Goal: Transaction & Acquisition: Purchase product/service

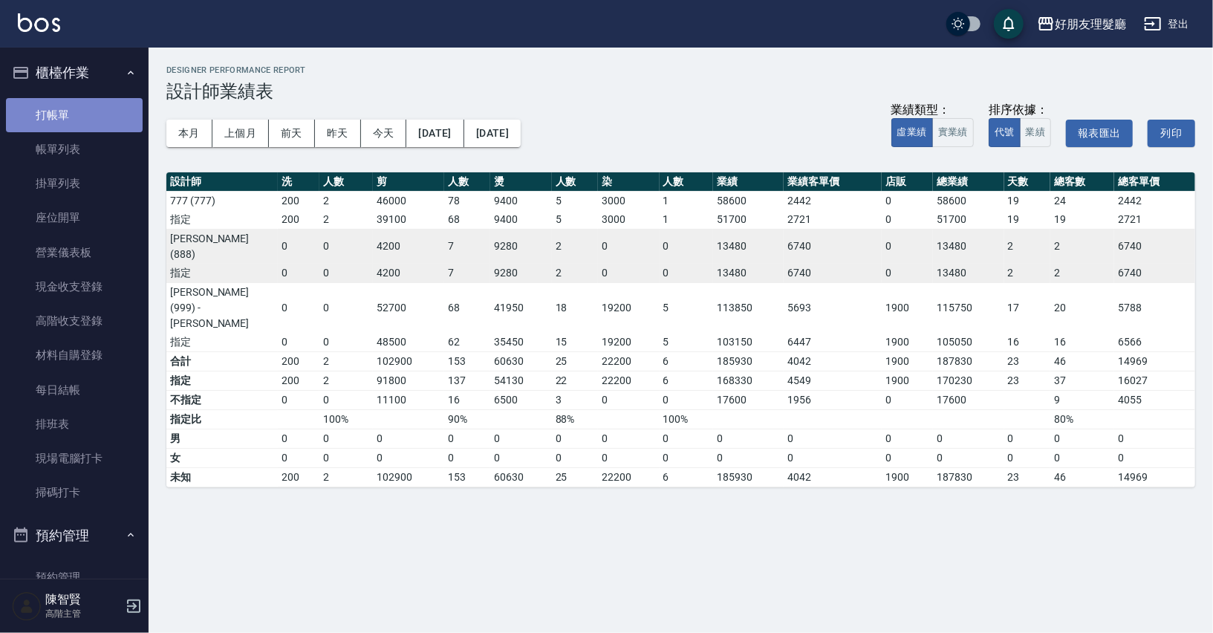
click at [89, 123] on link "打帳單" at bounding box center [74, 115] width 137 height 34
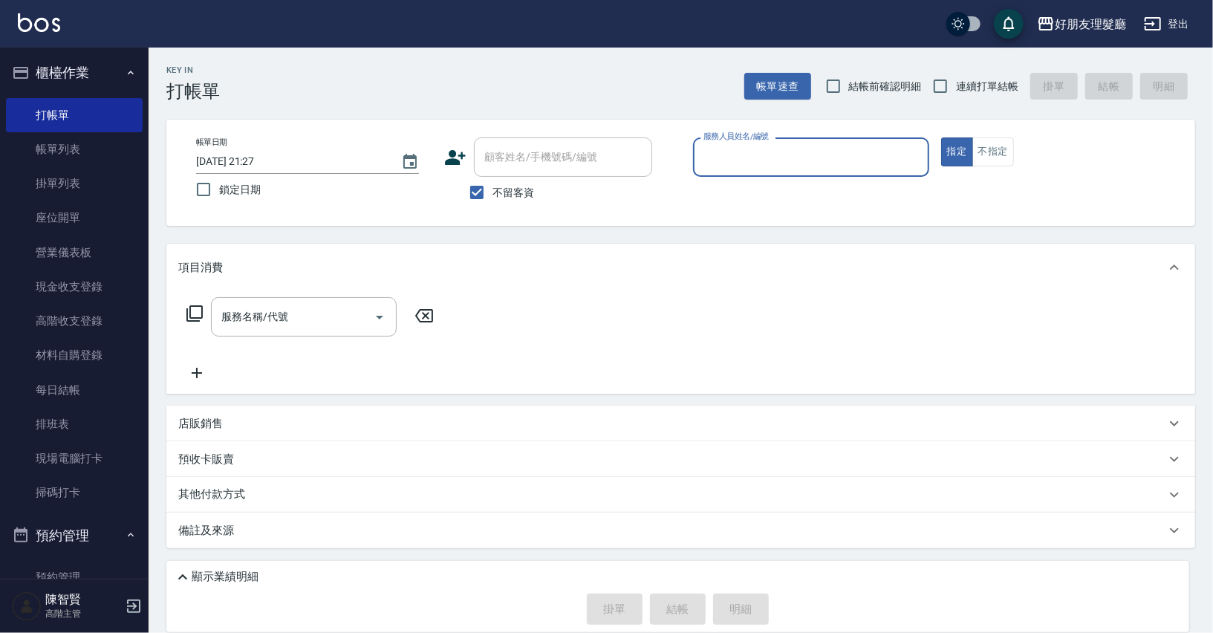
click at [787, 145] on input "服務人員姓名/編號" at bounding box center [811, 157] width 223 height 26
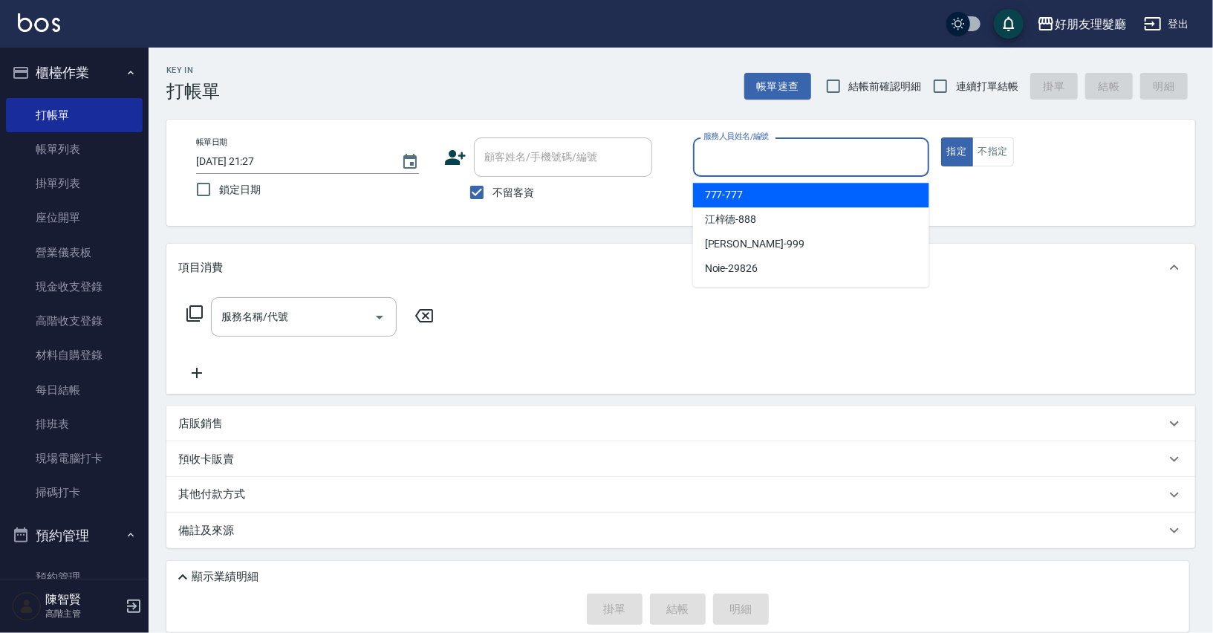
click at [780, 191] on div "777 -777" at bounding box center [811, 195] width 236 height 25
type input "777-777"
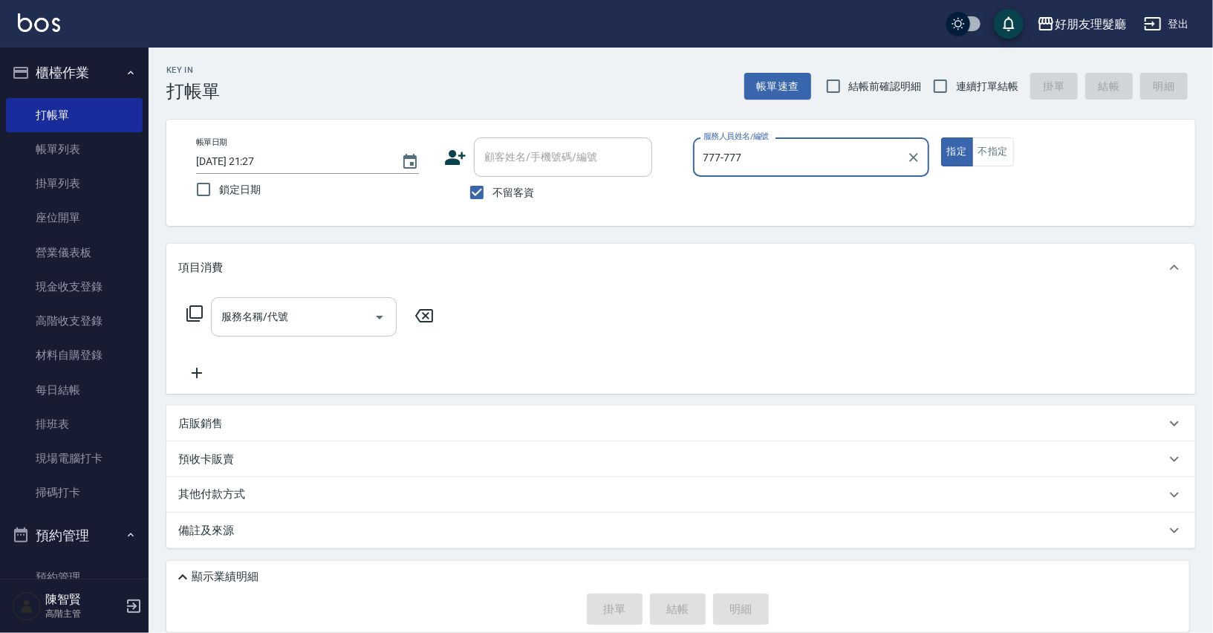
click at [379, 325] on icon "Open" at bounding box center [380, 317] width 18 height 18
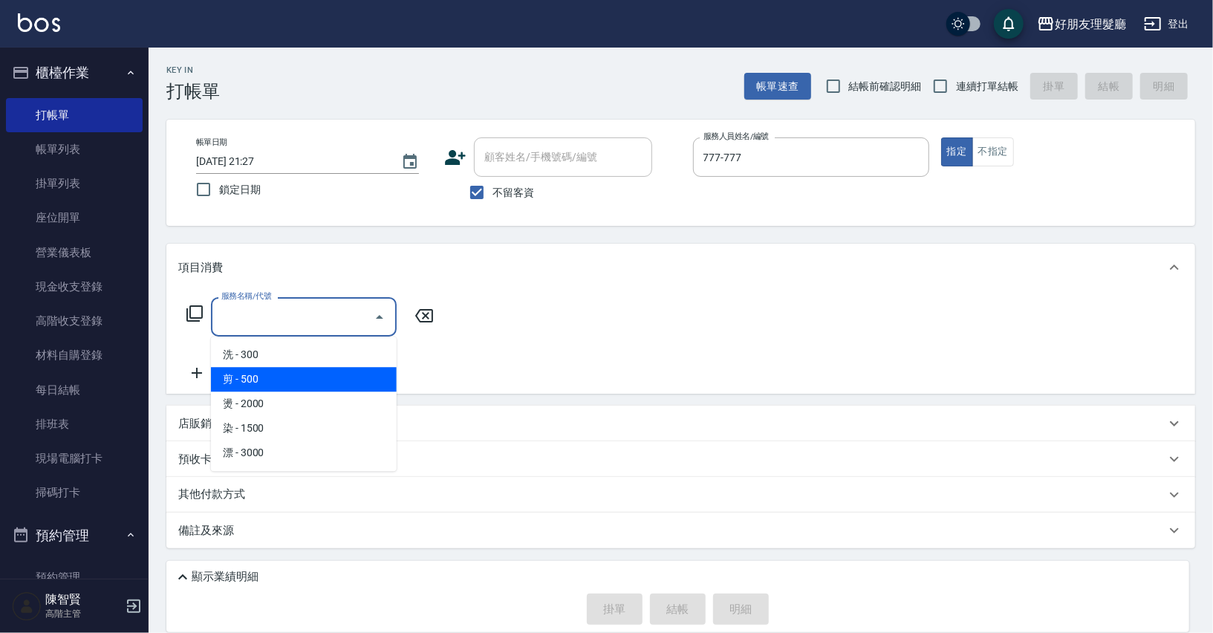
click at [339, 383] on span "剪 - 500" at bounding box center [304, 379] width 186 height 25
type input "剪(2)"
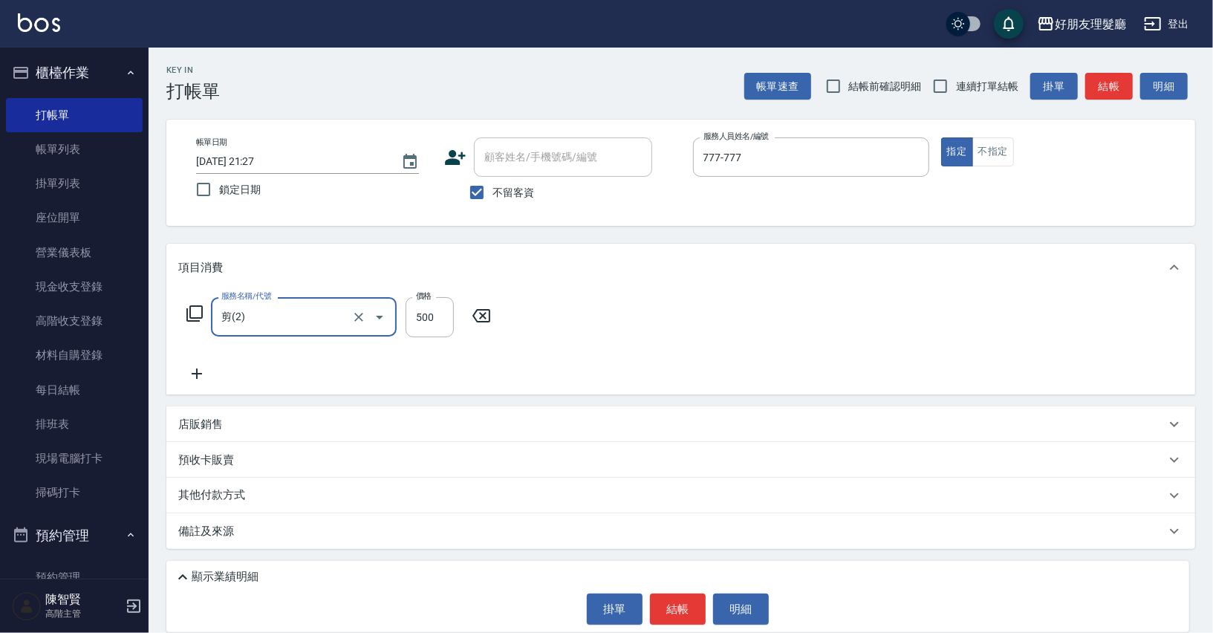
click at [201, 378] on icon at bounding box center [196, 374] width 37 height 18
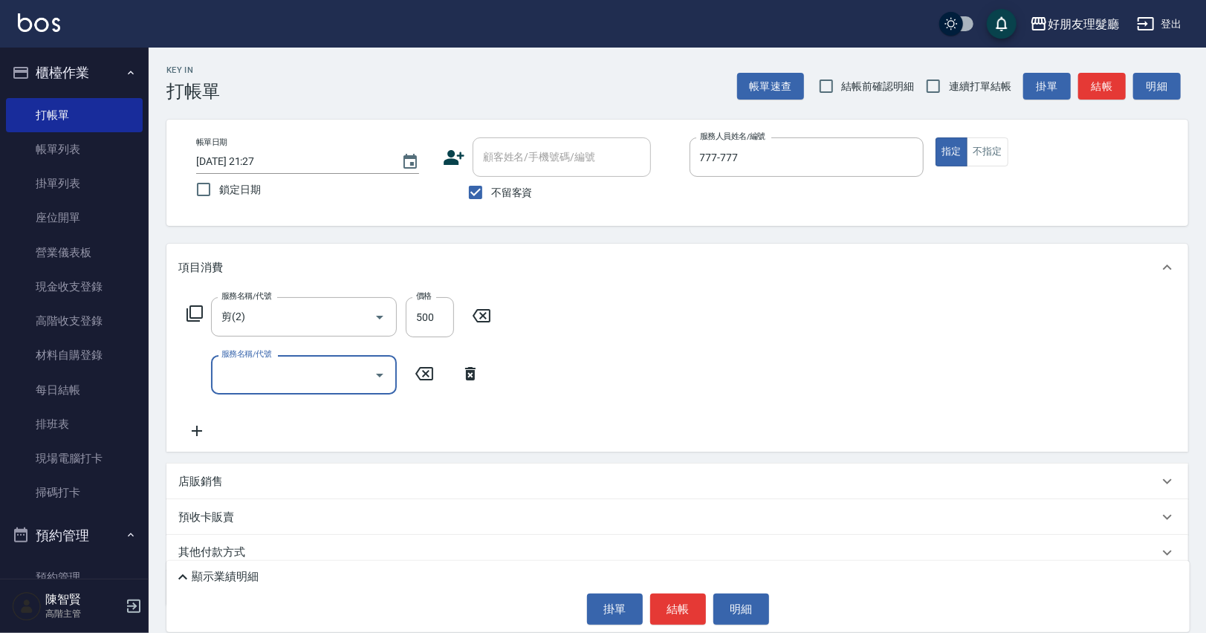
click at [382, 372] on icon "Open" at bounding box center [380, 375] width 18 height 18
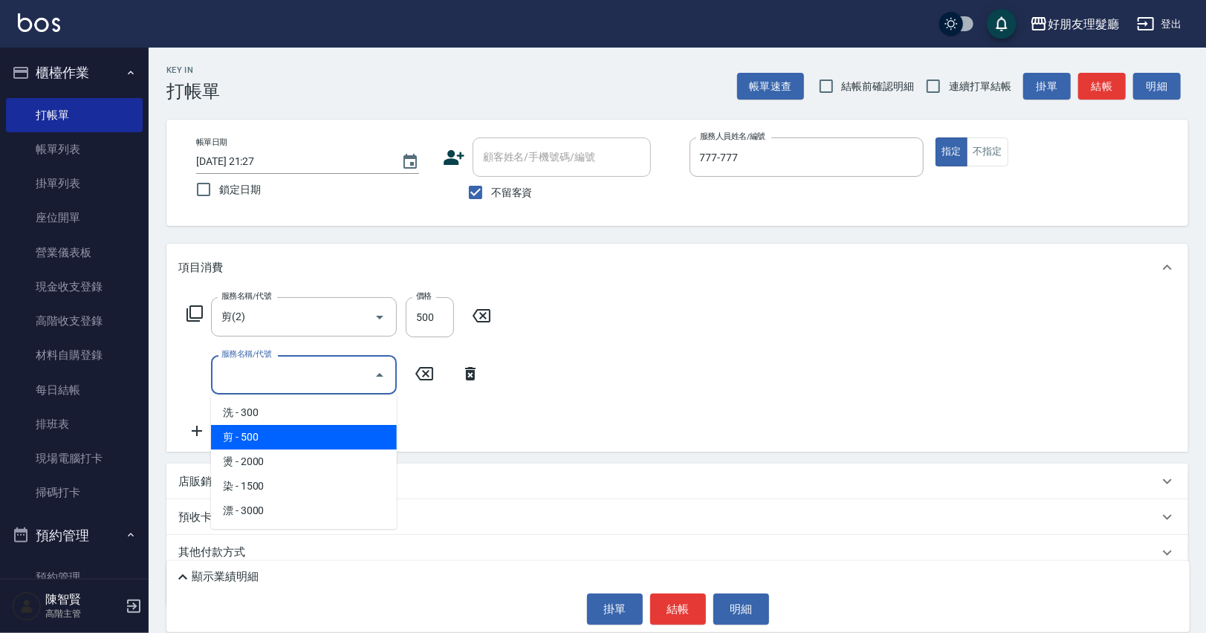
click at [331, 445] on span "剪 - 500" at bounding box center [304, 437] width 186 height 25
type input "剪(2)"
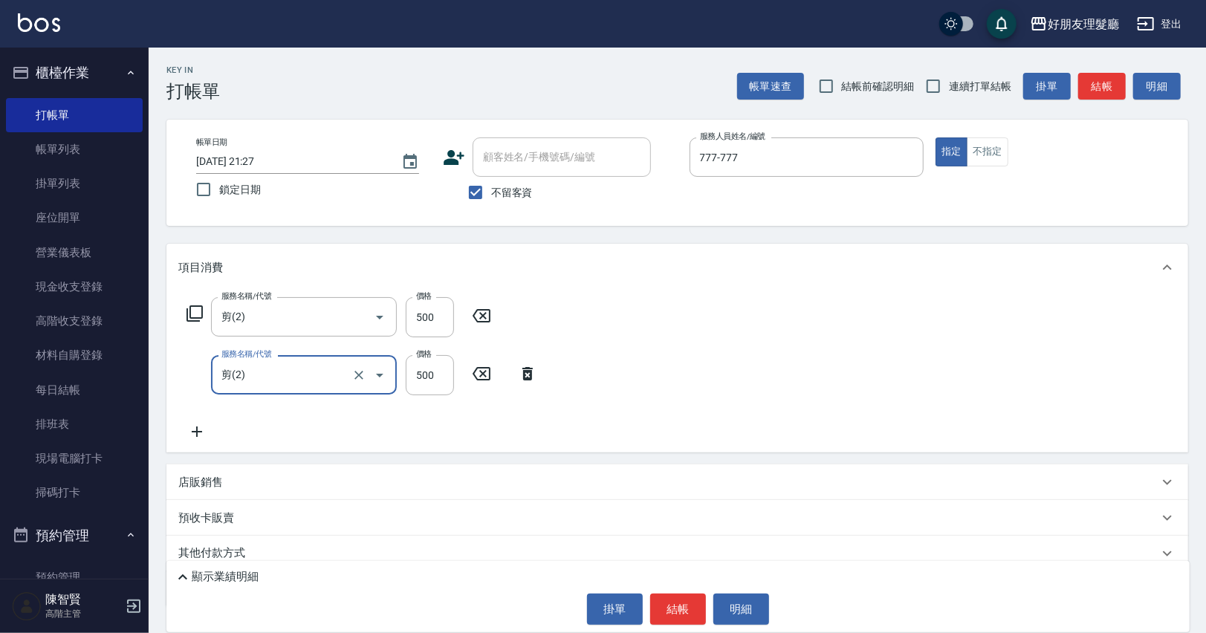
click at [204, 431] on icon at bounding box center [196, 432] width 37 height 18
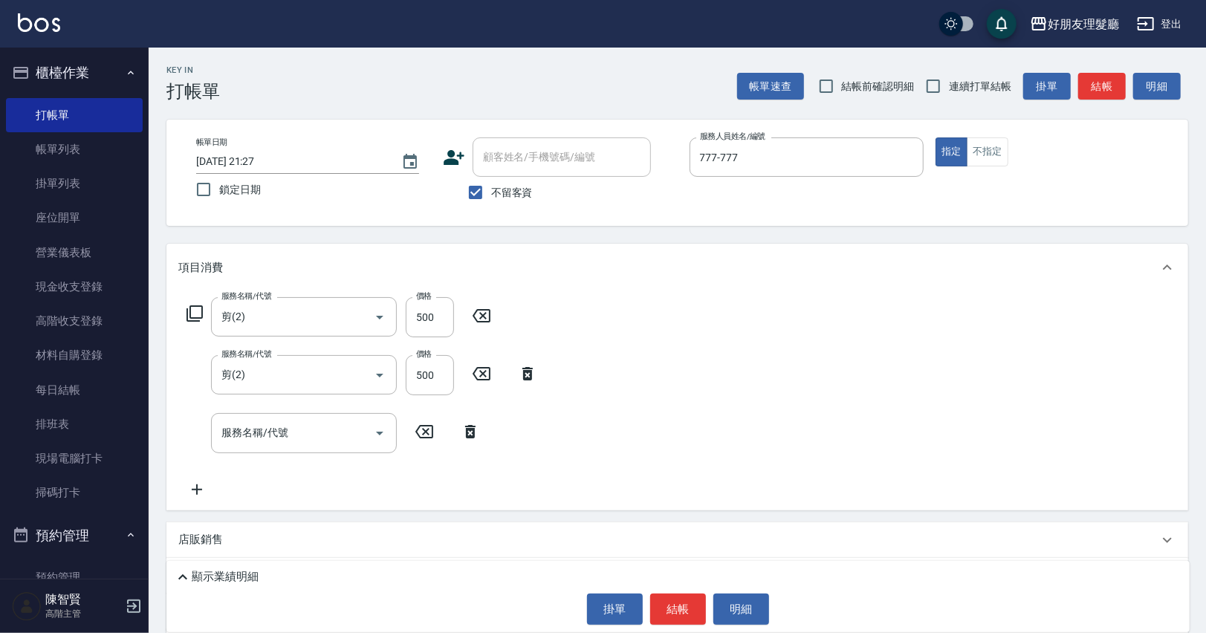
click at [201, 490] on icon at bounding box center [196, 490] width 37 height 18
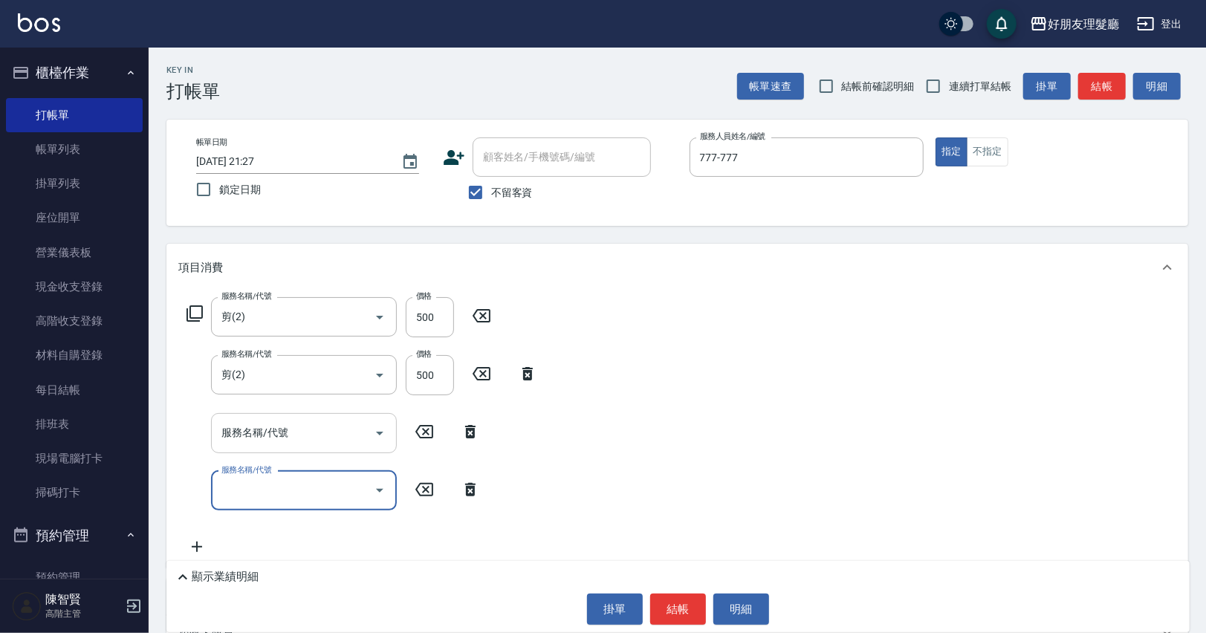
click at [331, 434] on input "服務名稱/代號" at bounding box center [293, 433] width 150 height 26
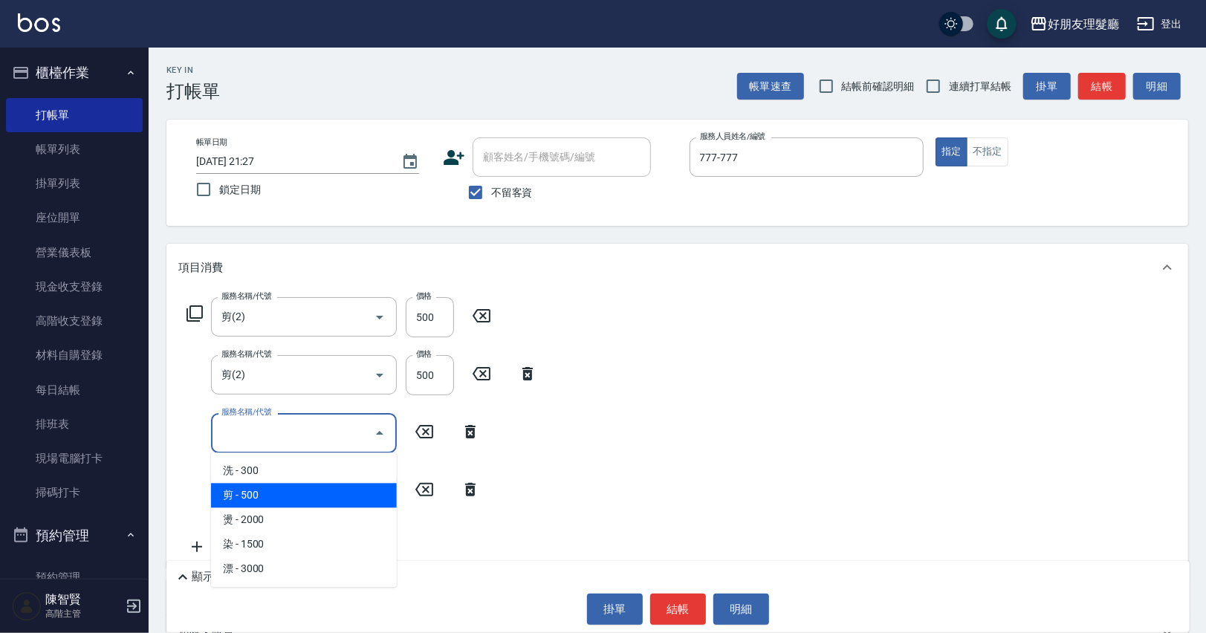
click at [312, 501] on span "剪 - 500" at bounding box center [304, 495] width 186 height 25
type input "剪(2)"
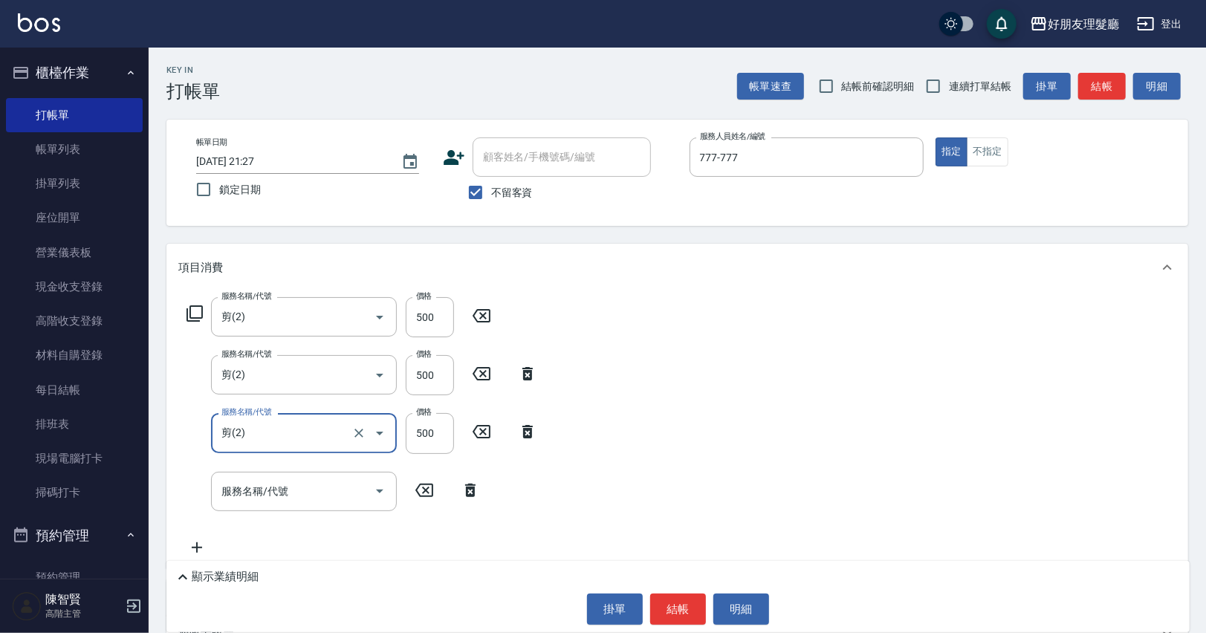
click at [312, 501] on input "服務名稱/代號" at bounding box center [293, 491] width 150 height 26
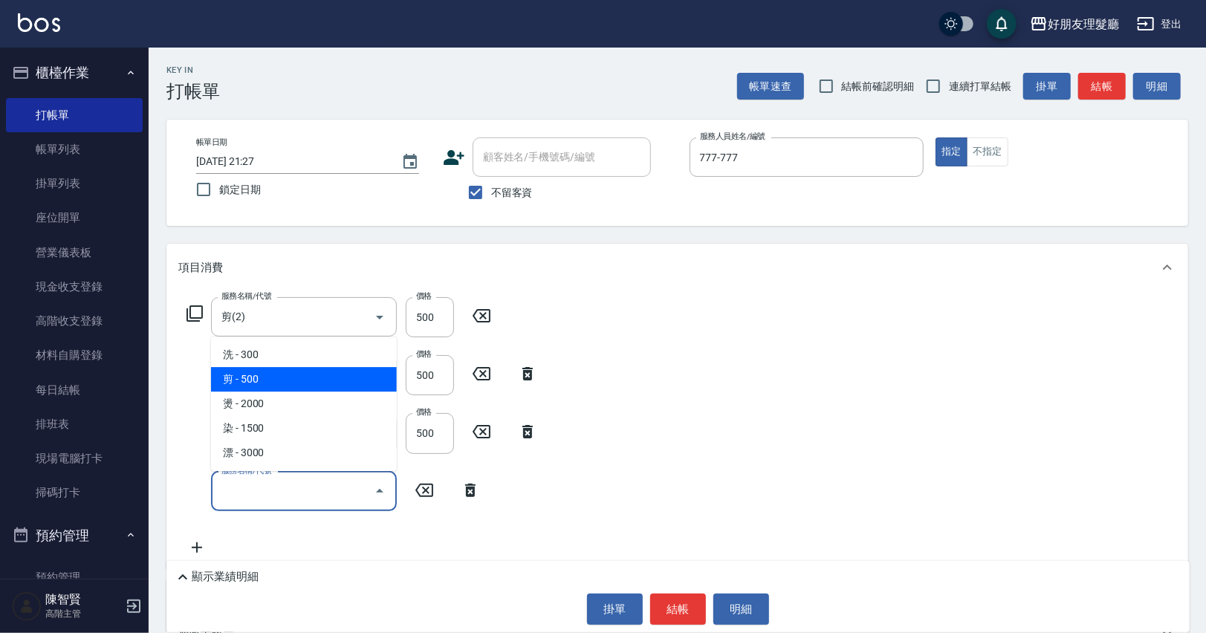
click at [288, 373] on span "剪 - 500" at bounding box center [304, 379] width 186 height 25
type input "剪(2)"
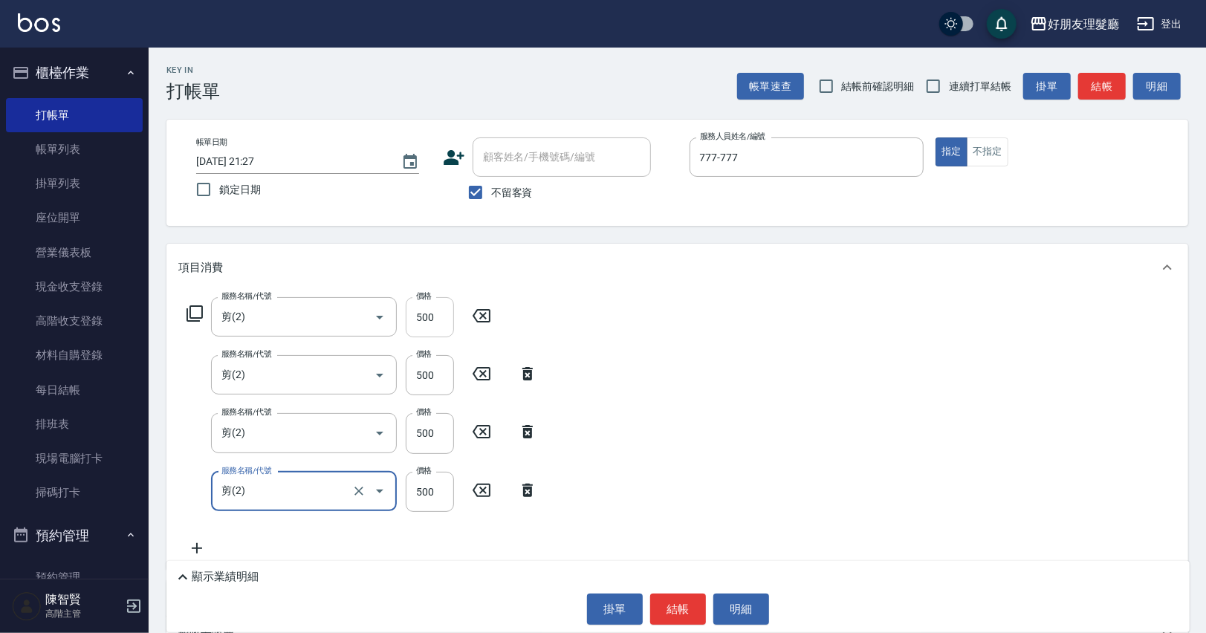
click at [429, 320] on input "500" at bounding box center [430, 317] width 48 height 40
type input "600"
click at [430, 368] on input "500" at bounding box center [430, 375] width 48 height 40
type input "600"
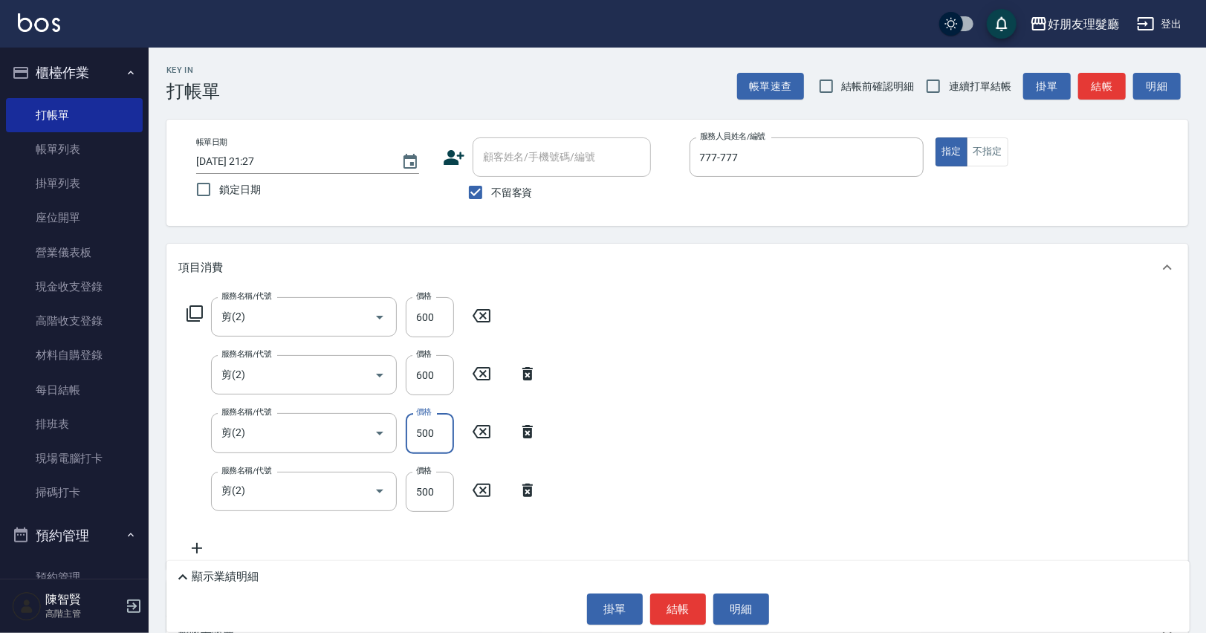
click at [429, 426] on input "500" at bounding box center [430, 433] width 48 height 40
click at [430, 435] on input "6500" at bounding box center [430, 433] width 48 height 40
type input "600"
click at [423, 498] on input "500" at bounding box center [430, 492] width 48 height 40
type input "600"
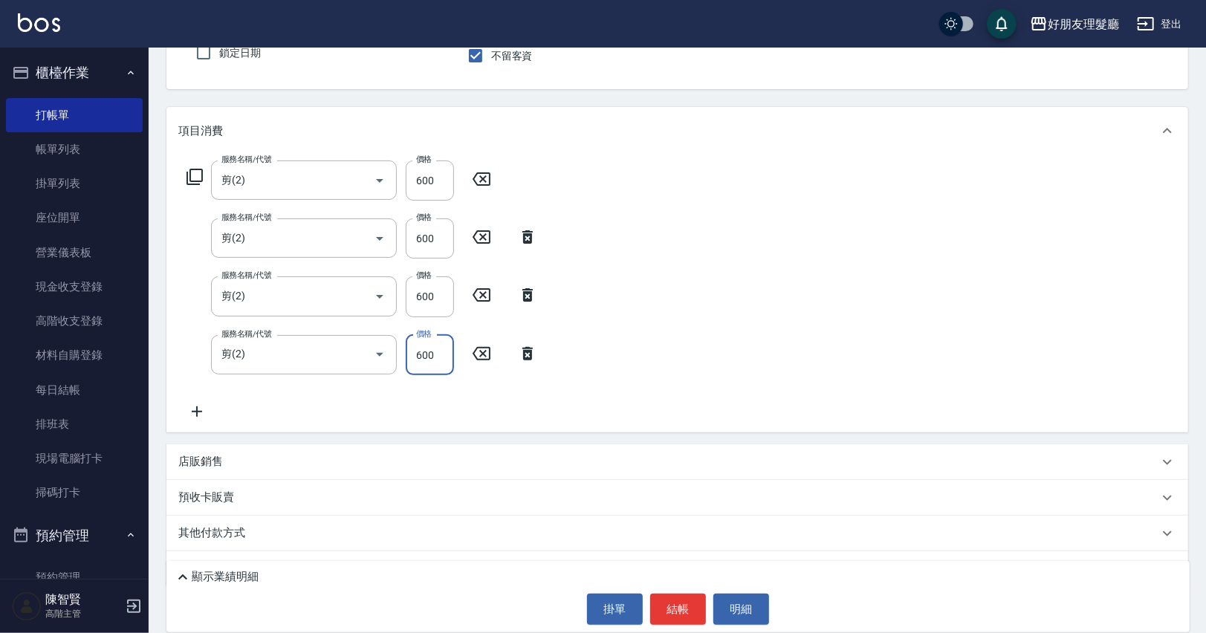
scroll to position [172, 0]
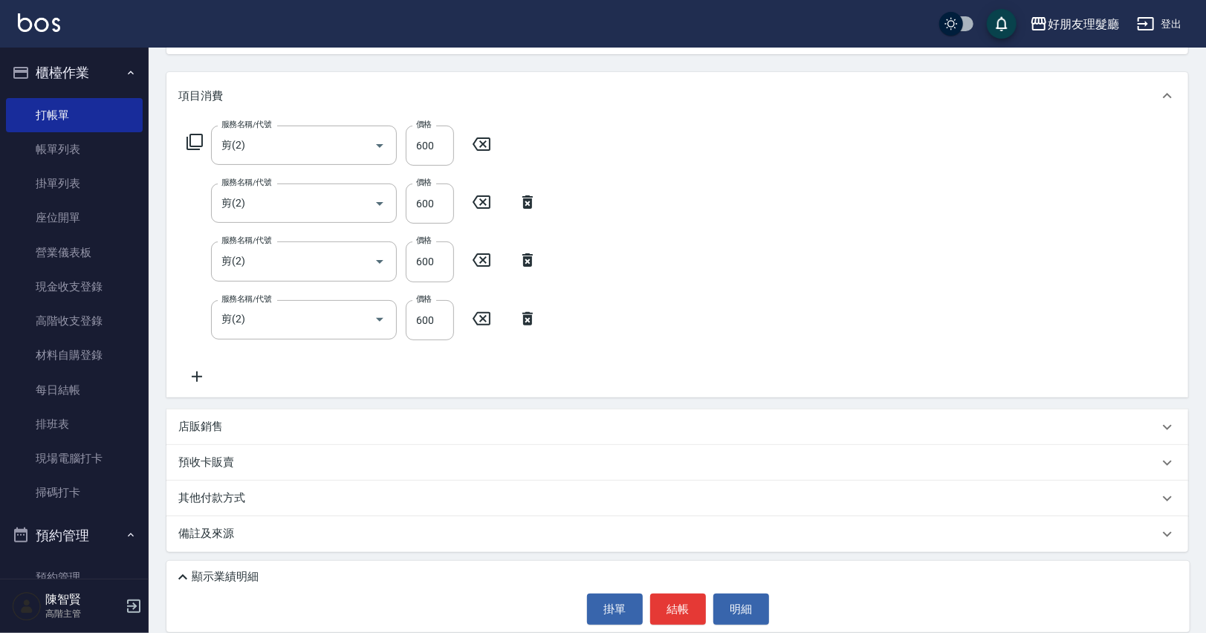
click at [198, 419] on p "店販銷售" at bounding box center [200, 427] width 45 height 16
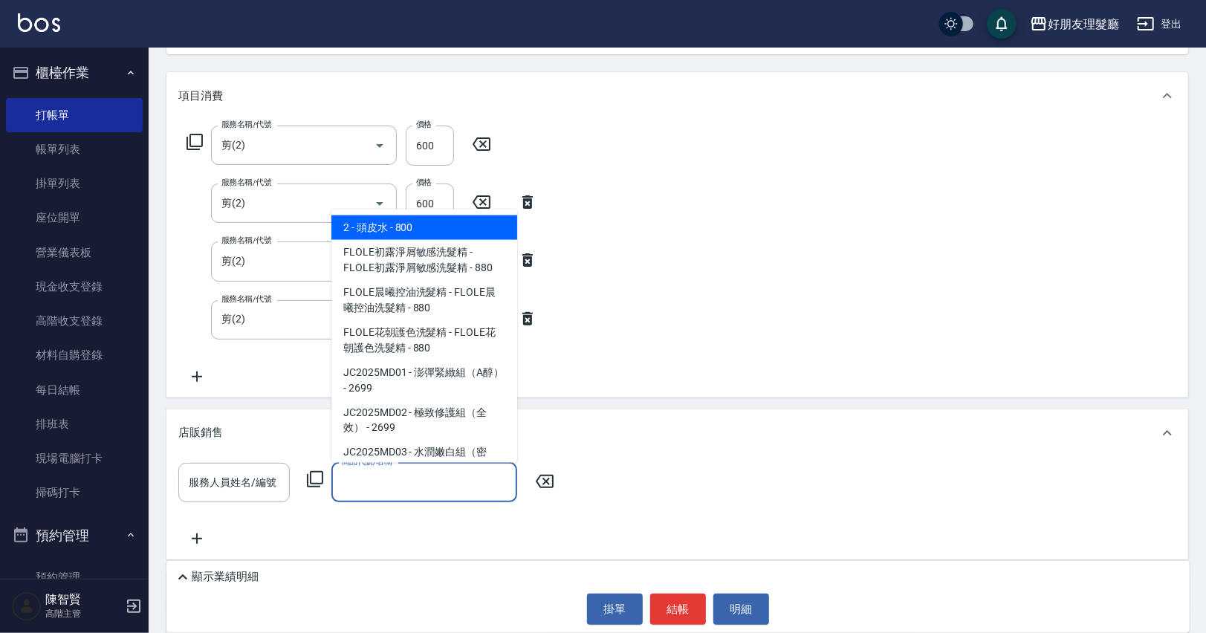
click at [363, 485] on input "商品代號/名稱" at bounding box center [424, 482] width 172 height 26
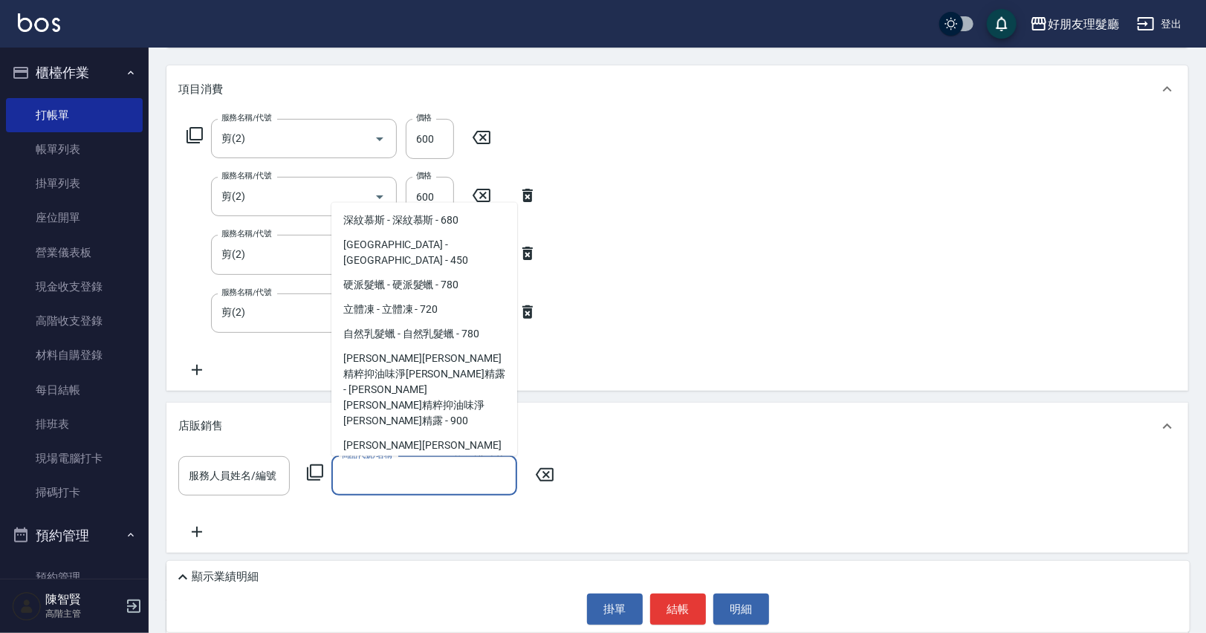
scroll to position [164, 0]
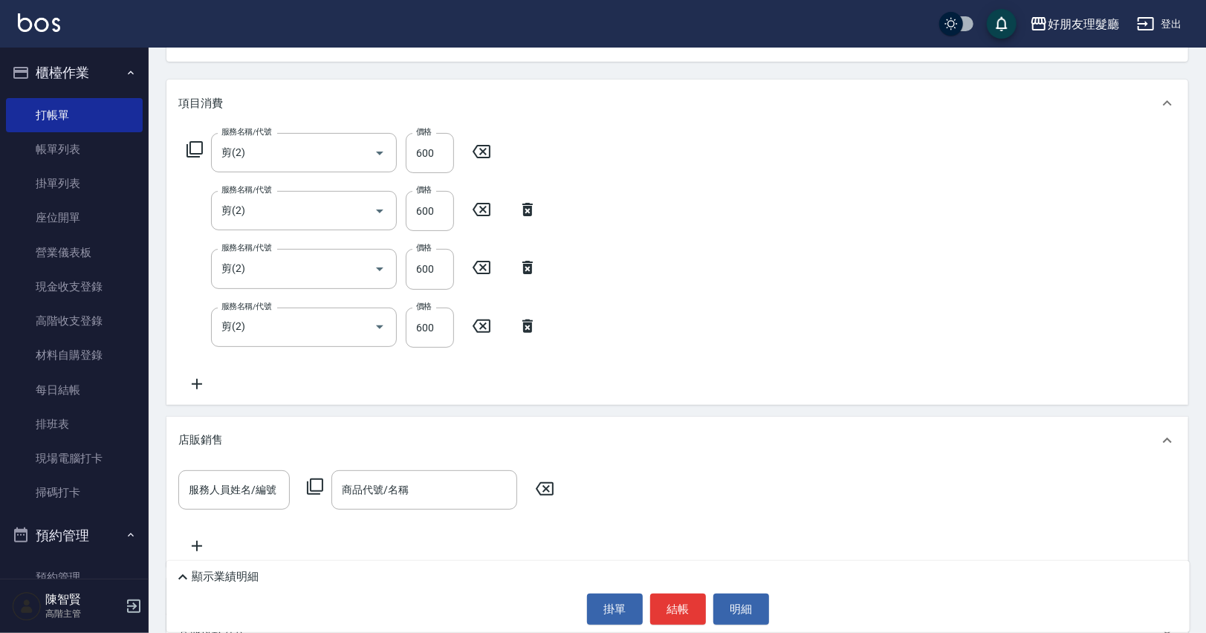
click at [737, 285] on div "服務名稱/代號 剪(2) 服務名稱/代號 價格 600 價格 服務名稱/代號 剪(2) 服務名稱/代號 價格 600 價格 服務名稱/代號 剪(2) 服務名稱…" at bounding box center [676, 266] width 1021 height 278
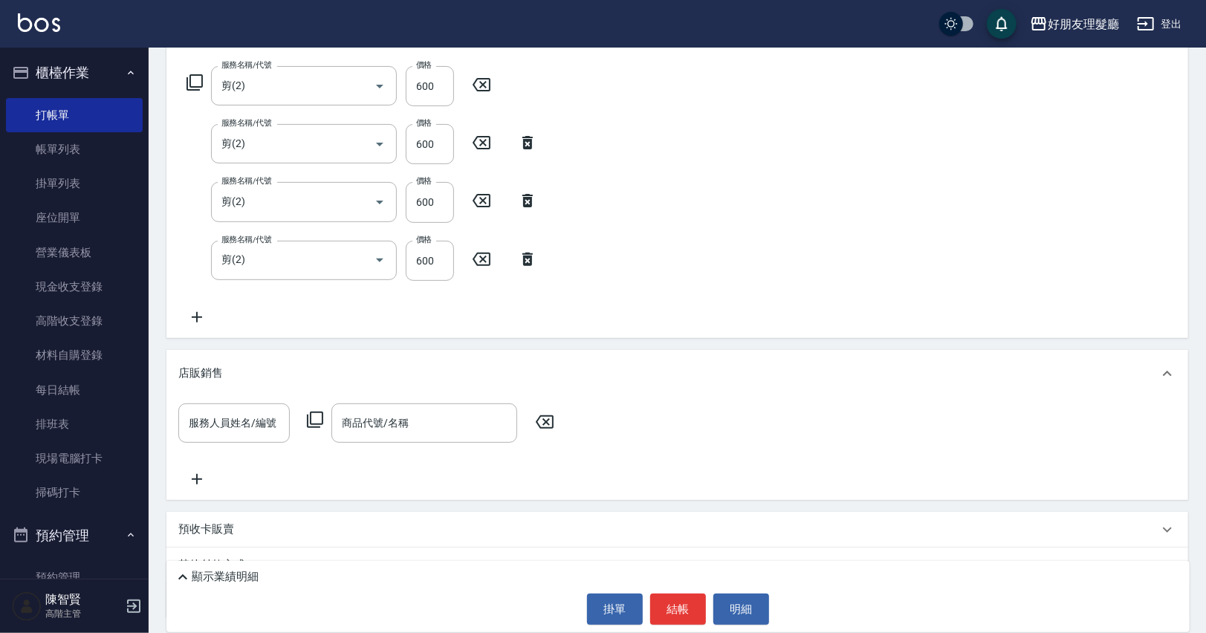
scroll to position [298, 0]
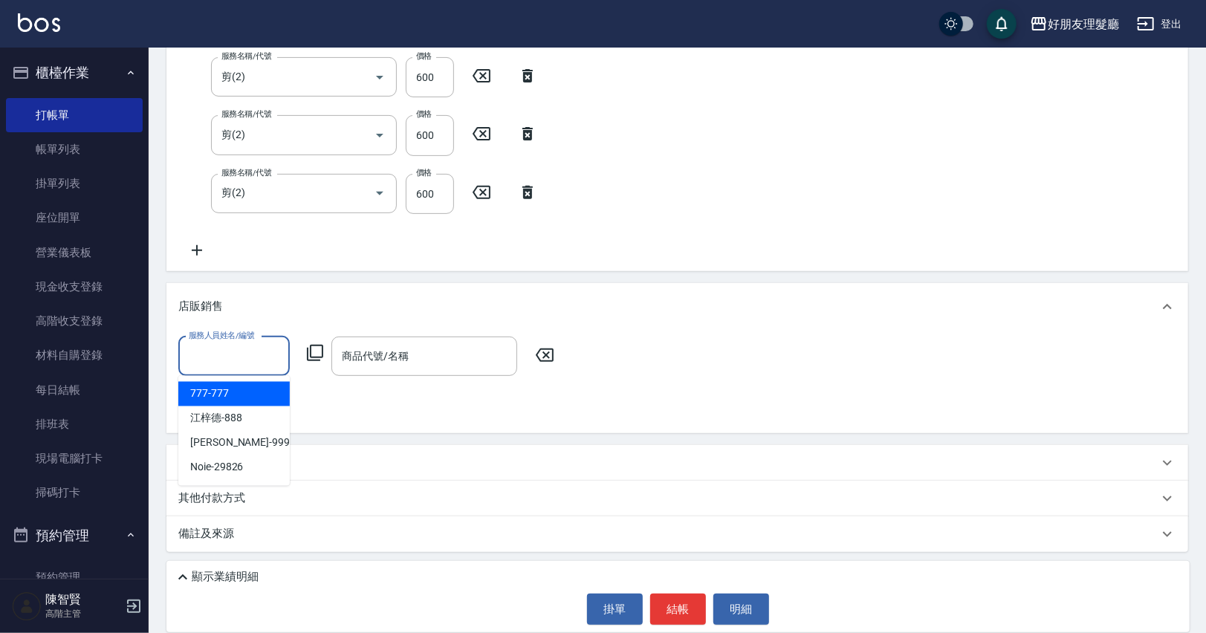
click at [230, 363] on input "服務人員姓名/編號" at bounding box center [234, 356] width 98 height 26
click at [230, 392] on div "777 -777" at bounding box center [233, 394] width 111 height 25
type input "777-777"
click at [388, 341] on div "商品代號/名稱" at bounding box center [424, 356] width 186 height 39
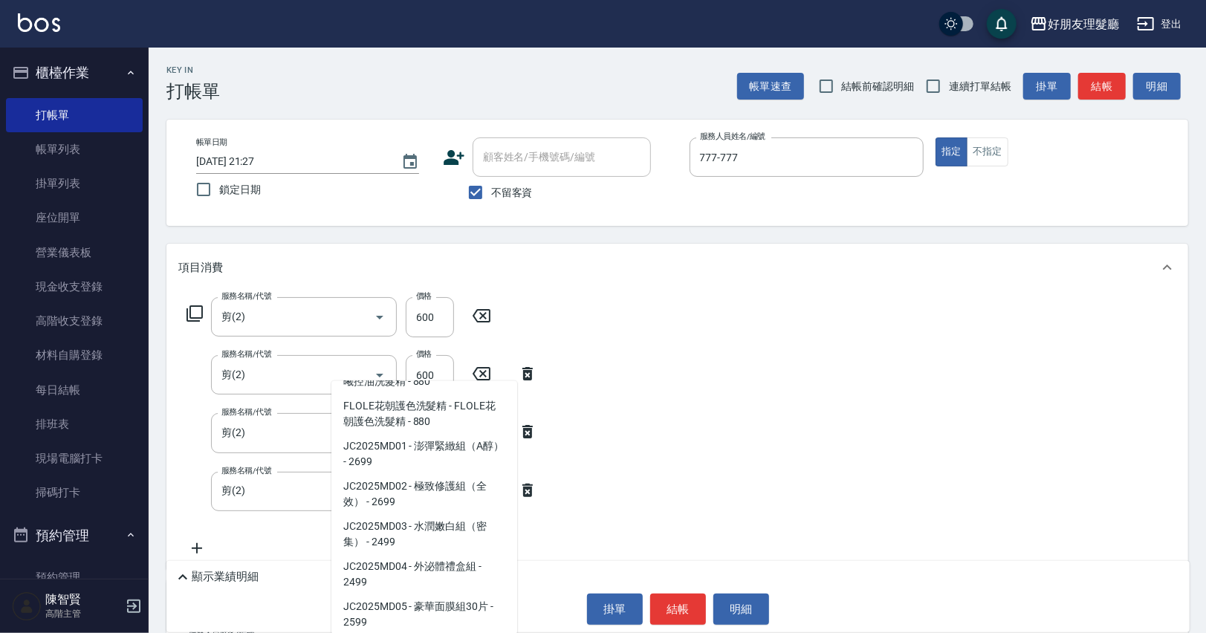
scroll to position [0, 0]
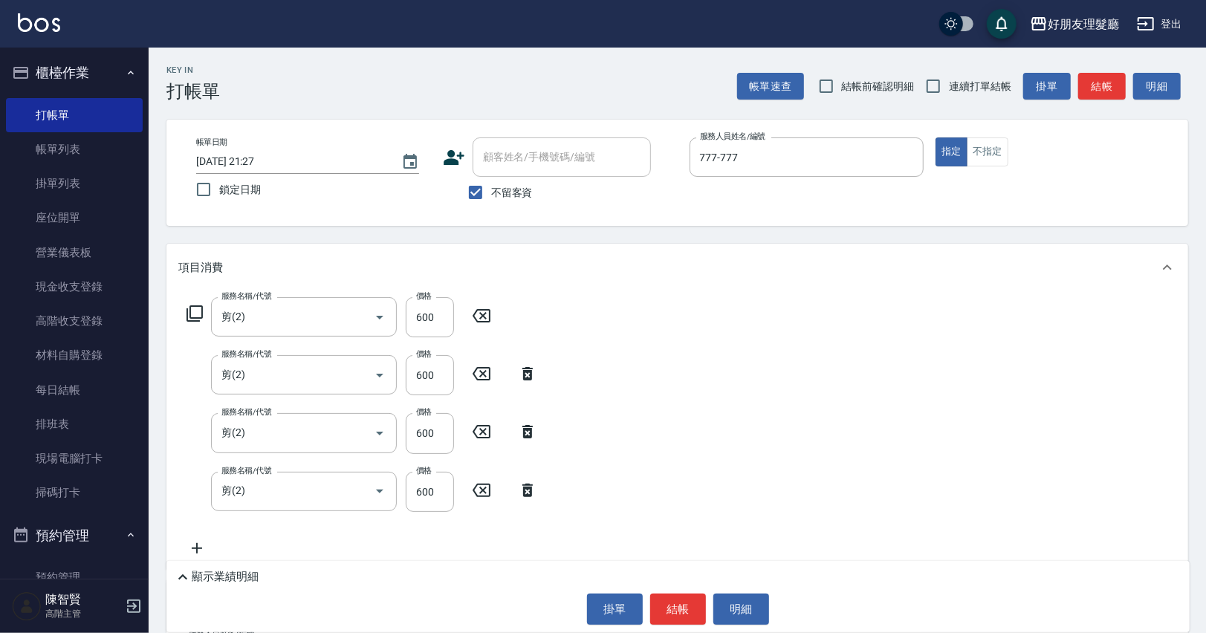
click at [800, 316] on div "服務名稱/代號 剪(2) 服務名稱/代號 價格 600 價格 服務名稱/代號 剪(2) 服務名稱/代號 價格 600 價格 服務名稱/代號 剪(2) 服務名稱…" at bounding box center [676, 430] width 1021 height 278
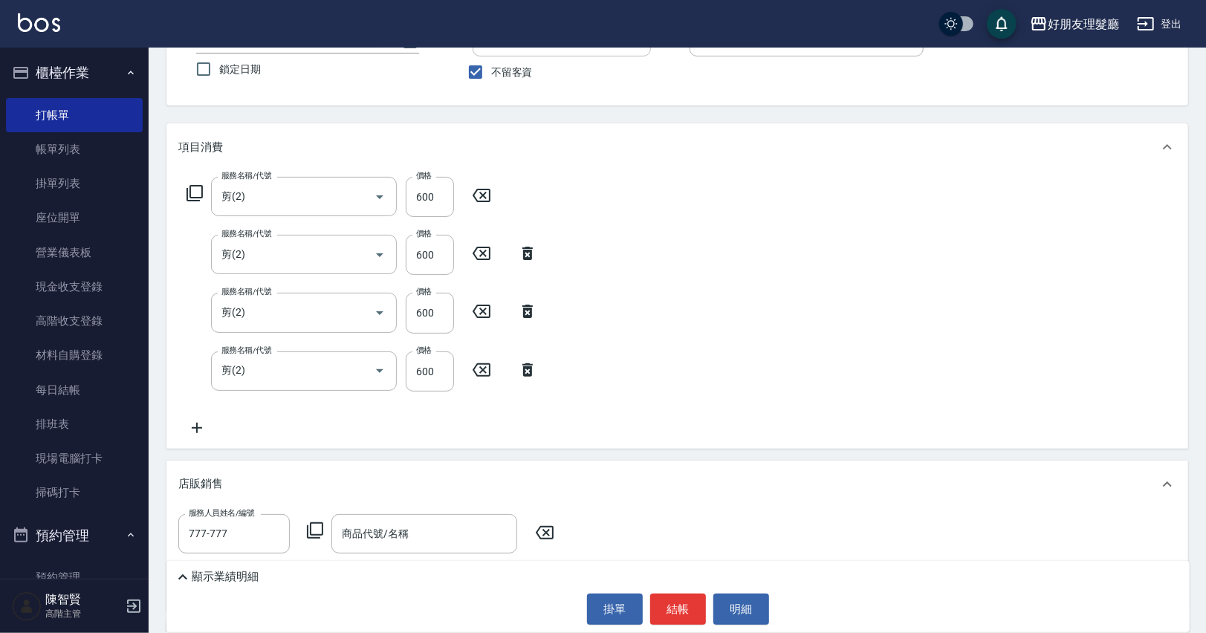
scroll to position [298, 0]
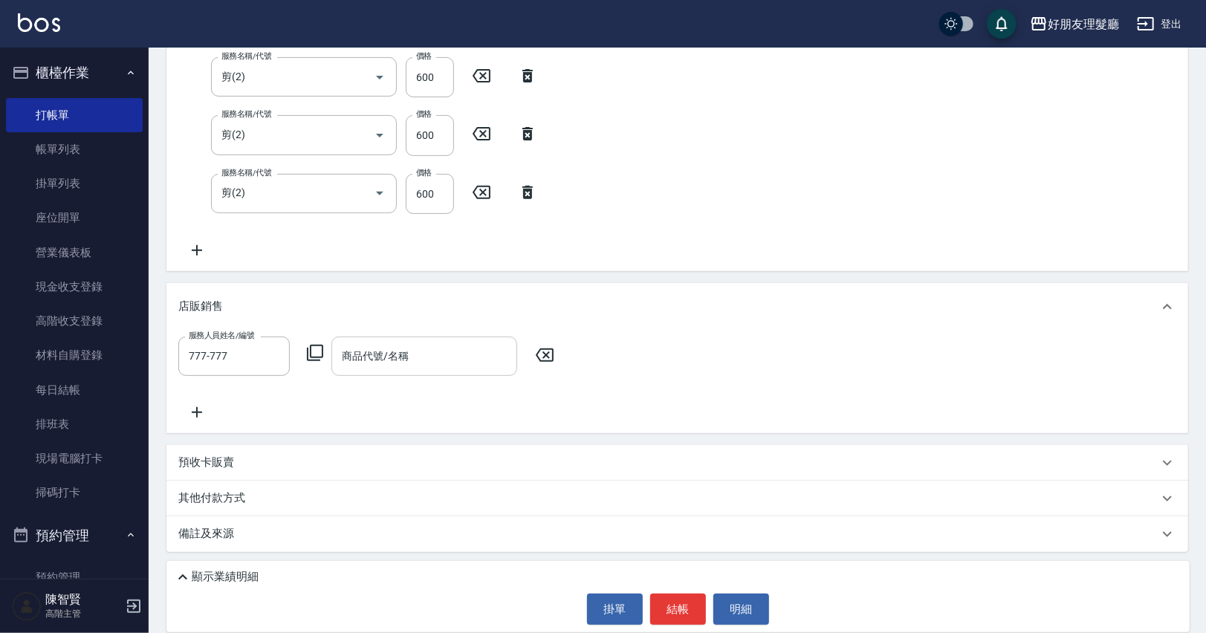
click at [398, 368] on div "商品代號/名稱" at bounding box center [424, 356] width 186 height 39
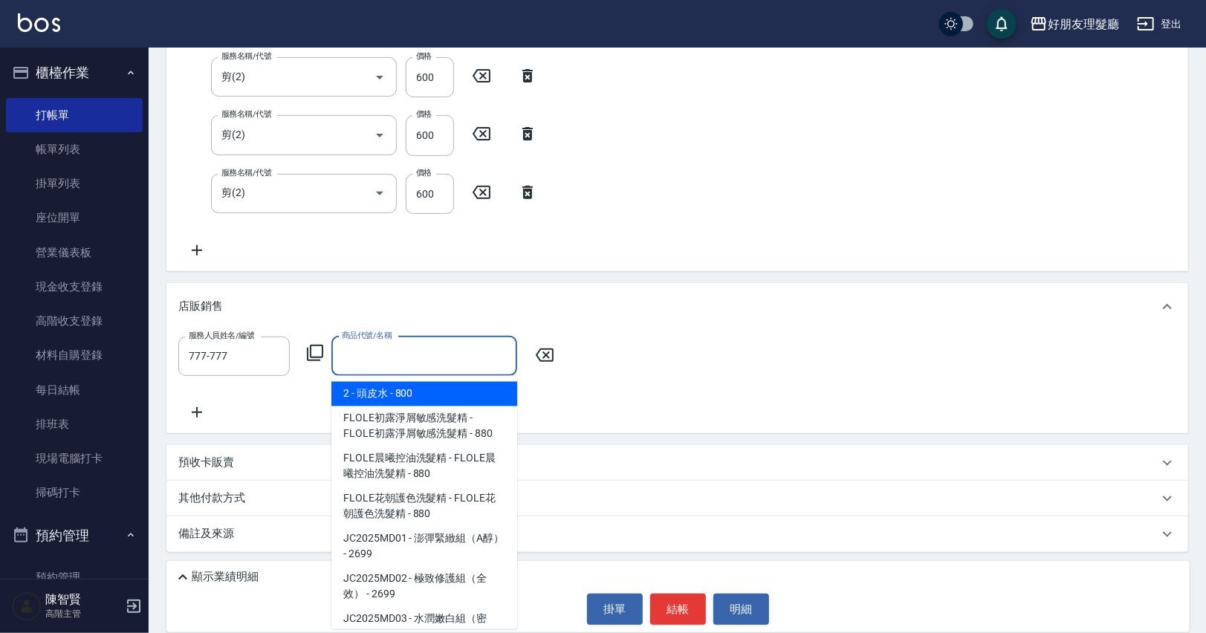
click at [402, 392] on span "2 - 頭皮水 - 800" at bounding box center [424, 394] width 186 height 25
type input "頭皮水"
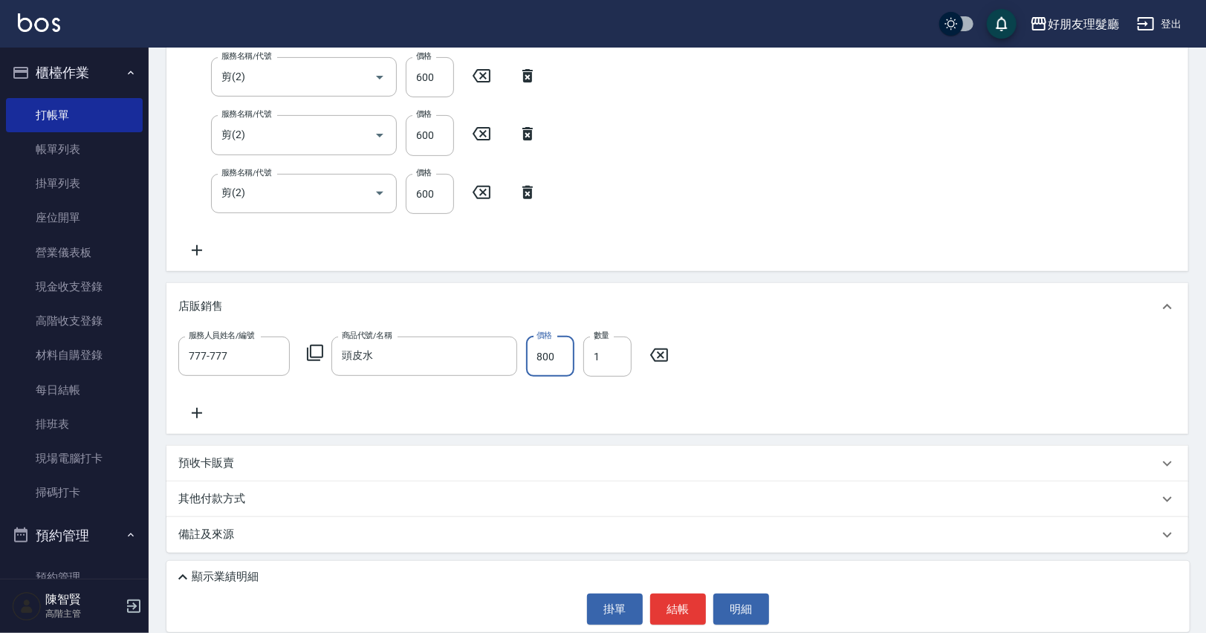
click at [554, 350] on input "800" at bounding box center [550, 357] width 48 height 40
type input "600"
click at [472, 365] on input "頭皮水" at bounding box center [413, 356] width 150 height 26
click at [680, 426] on div "服務人員姓名/編號 777-777 服務人員姓名/編號 商品代號/名稱 頭皮水 商品代號/名稱 價格 600 價格 數量 1 數量" at bounding box center [676, 382] width 1021 height 103
click at [675, 611] on button "結帳" at bounding box center [678, 609] width 56 height 31
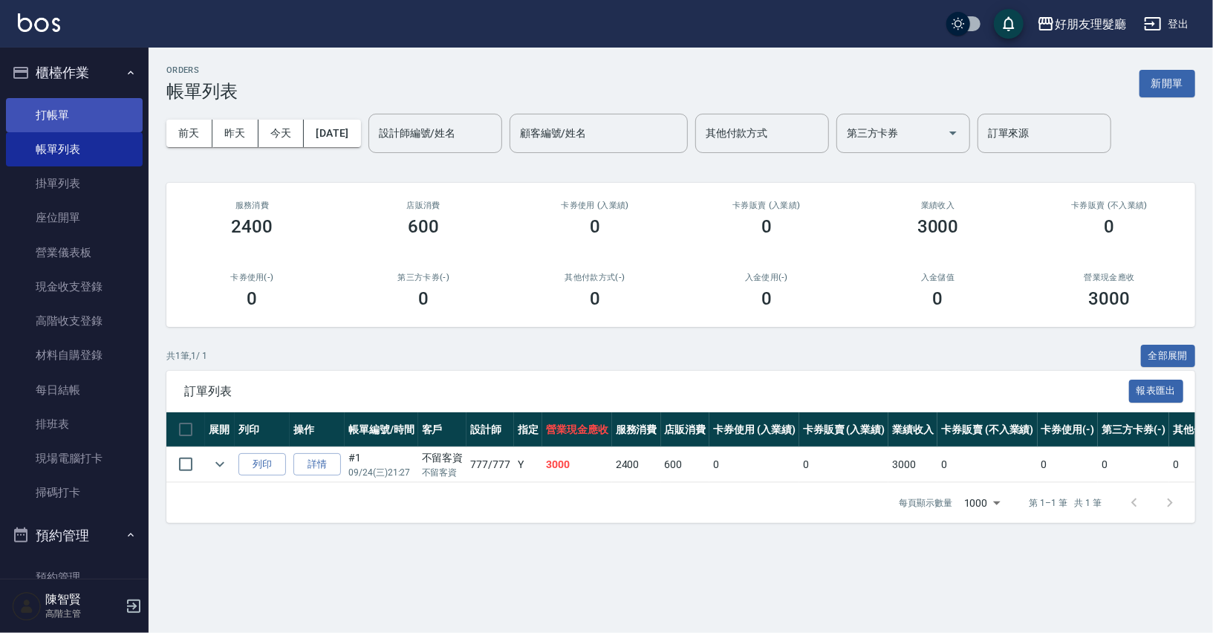
click at [62, 118] on link "打帳單" at bounding box center [74, 115] width 137 height 34
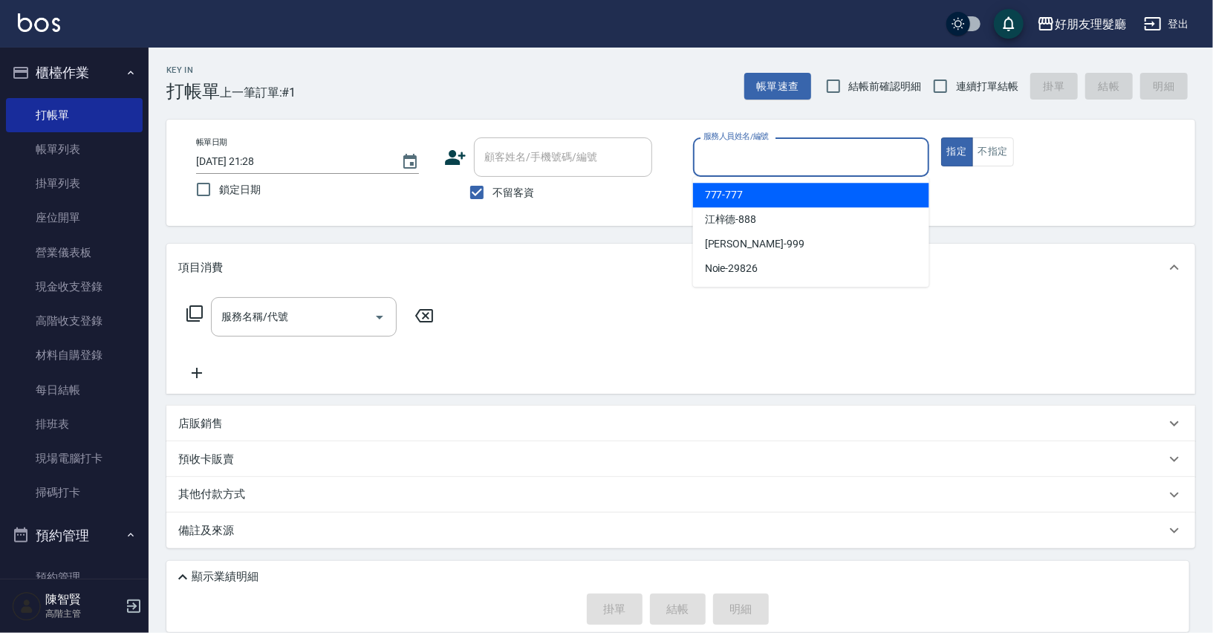
click at [731, 158] on input "服務人員姓名/編號" at bounding box center [811, 157] width 223 height 26
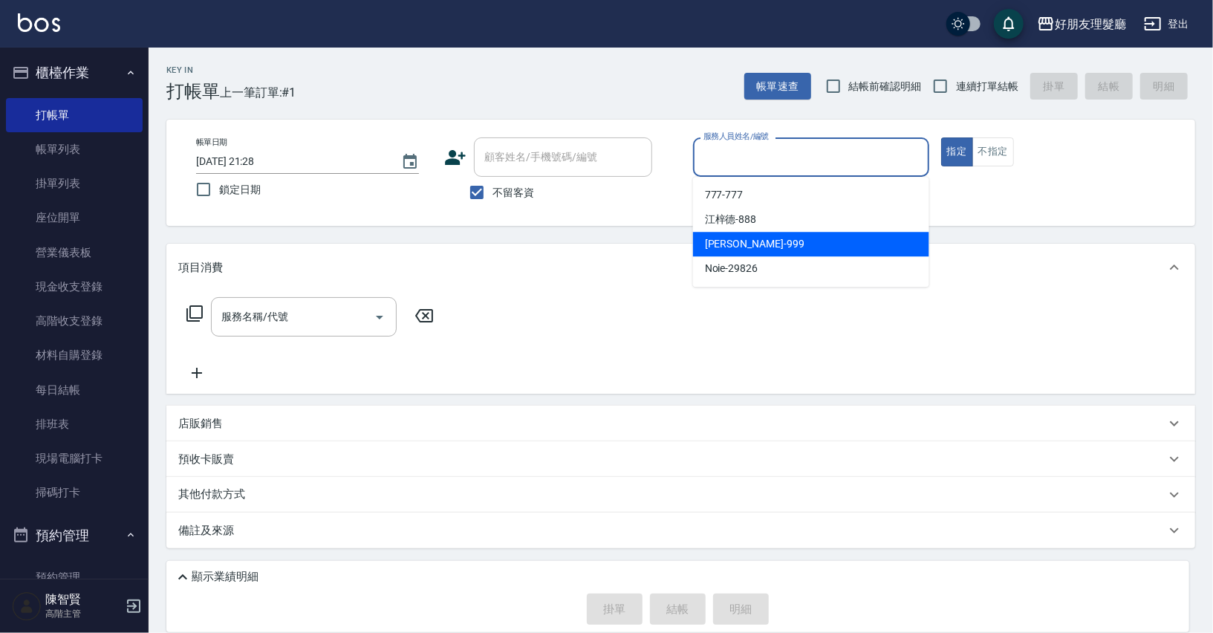
click at [738, 238] on span "[PERSON_NAME] -999" at bounding box center [755, 244] width 100 height 16
type input "阿賢-999"
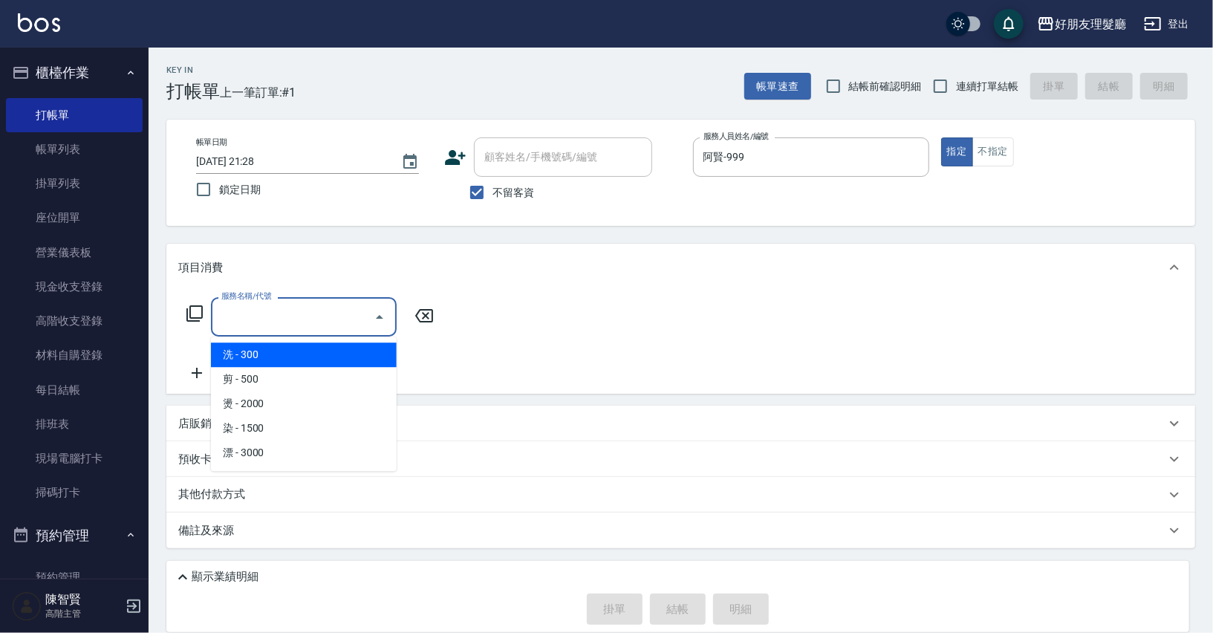
click at [357, 324] on input "服務名稱/代號" at bounding box center [293, 317] width 150 height 26
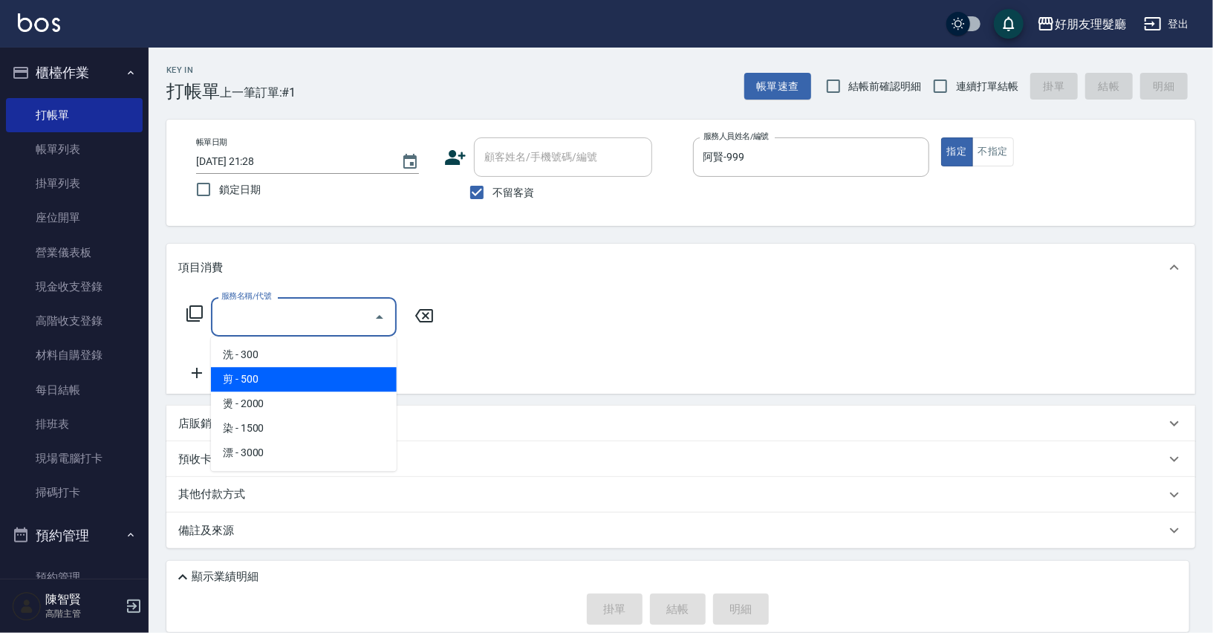
click at [339, 376] on span "剪 - 500" at bounding box center [304, 379] width 186 height 25
type input "剪(2)"
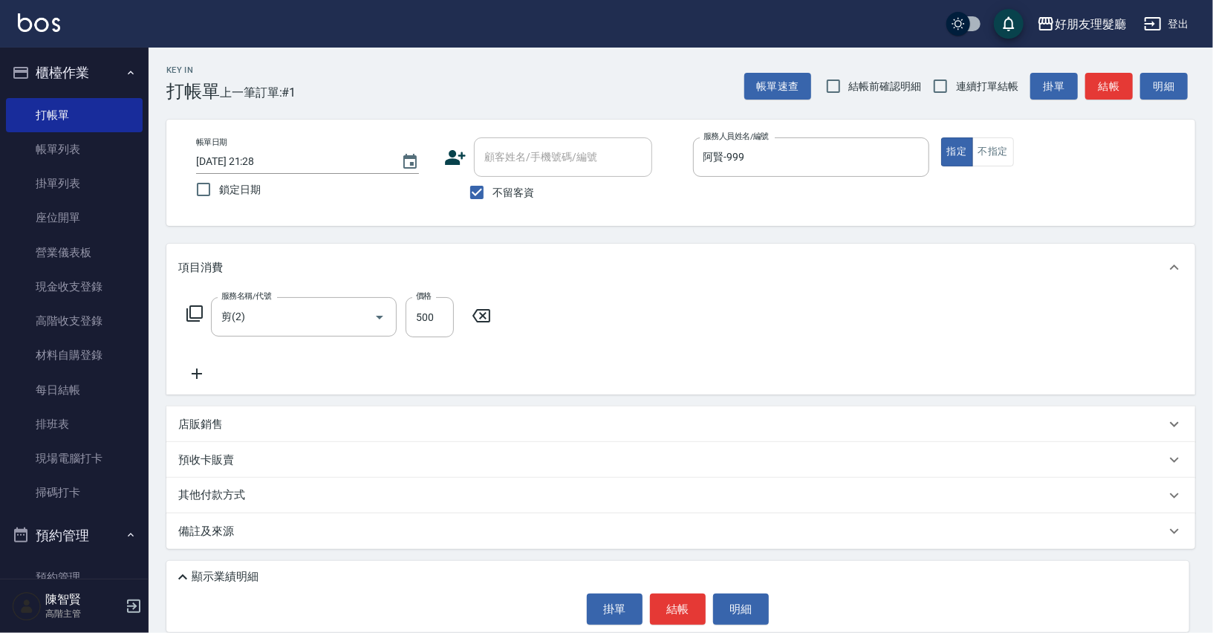
click at [195, 374] on icon at bounding box center [196, 374] width 37 height 18
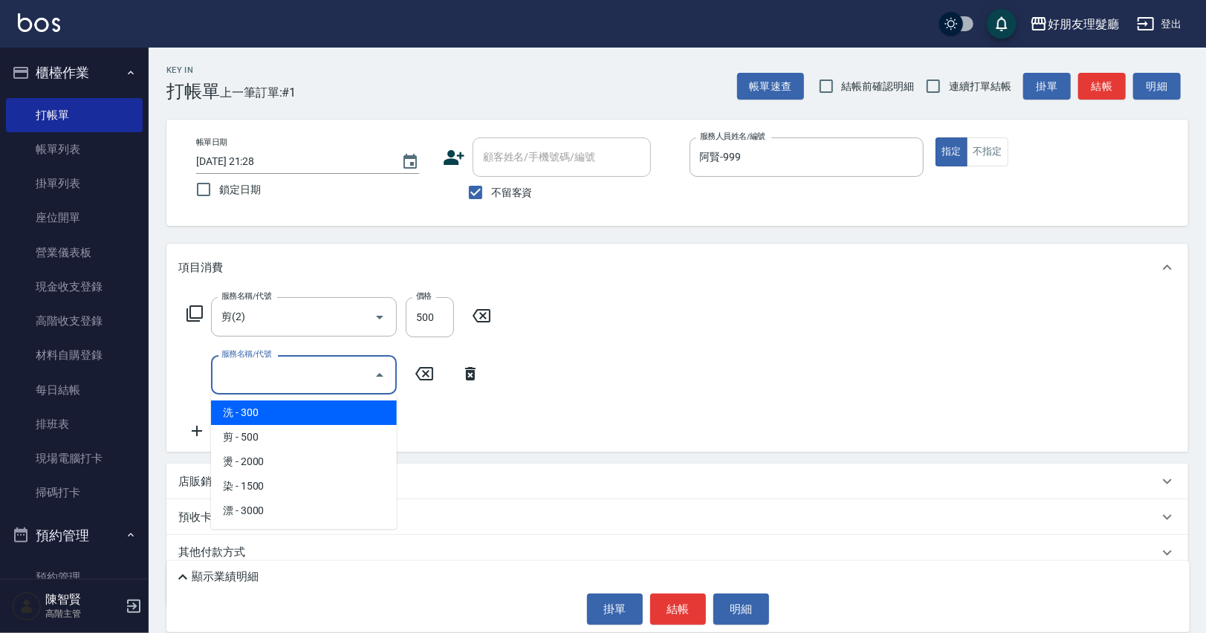
click at [345, 387] on input "服務名稱/代號" at bounding box center [293, 375] width 150 height 26
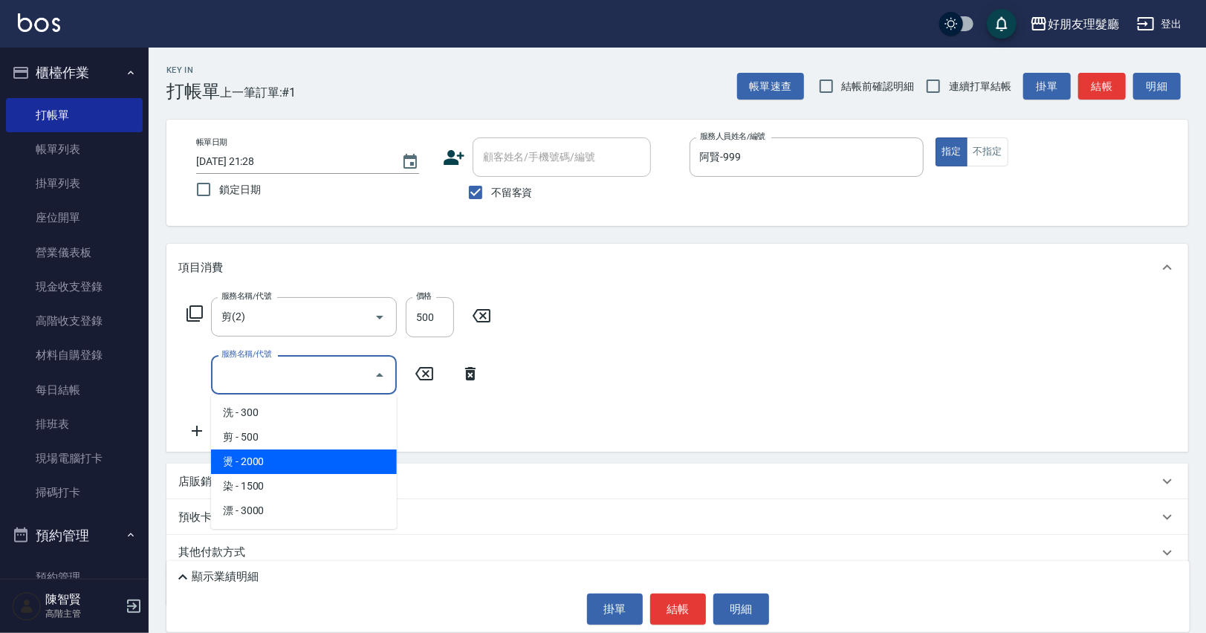
click at [373, 469] on span "燙 - 2000" at bounding box center [304, 461] width 186 height 25
type input "燙(3)"
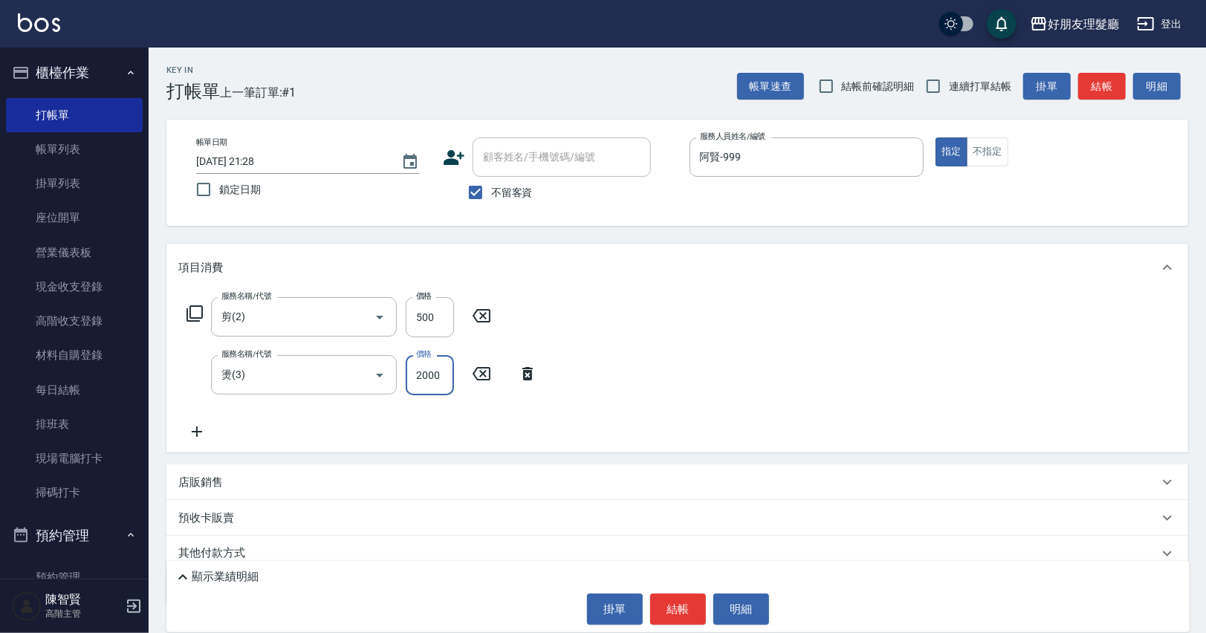
click at [433, 373] on input "2000" at bounding box center [430, 375] width 48 height 40
type input "1950"
click at [200, 432] on icon at bounding box center [196, 432] width 37 height 18
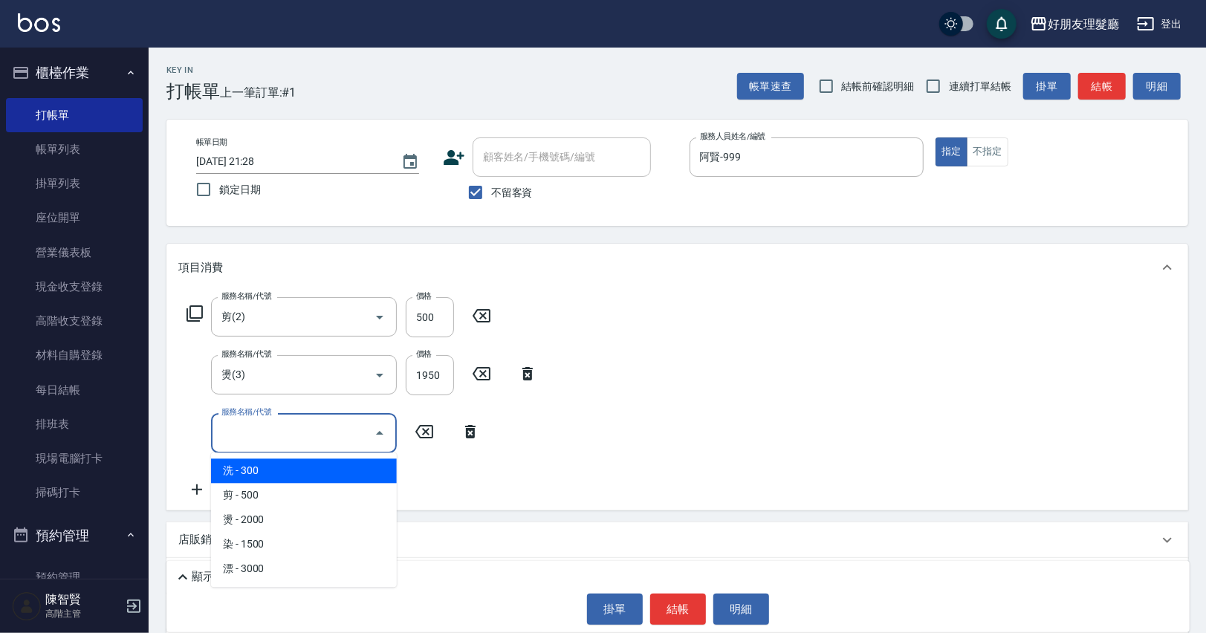
click at [313, 441] on input "服務名稱/代號" at bounding box center [293, 433] width 150 height 26
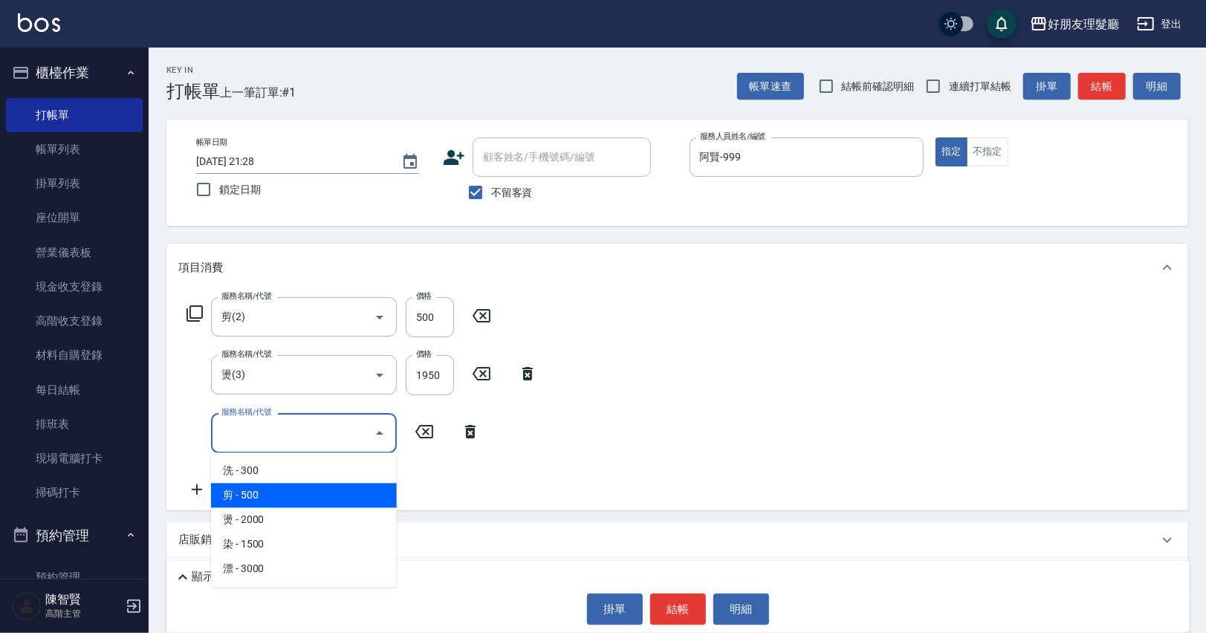
click at [318, 491] on span "剪 - 500" at bounding box center [304, 495] width 186 height 25
type input "剪(2)"
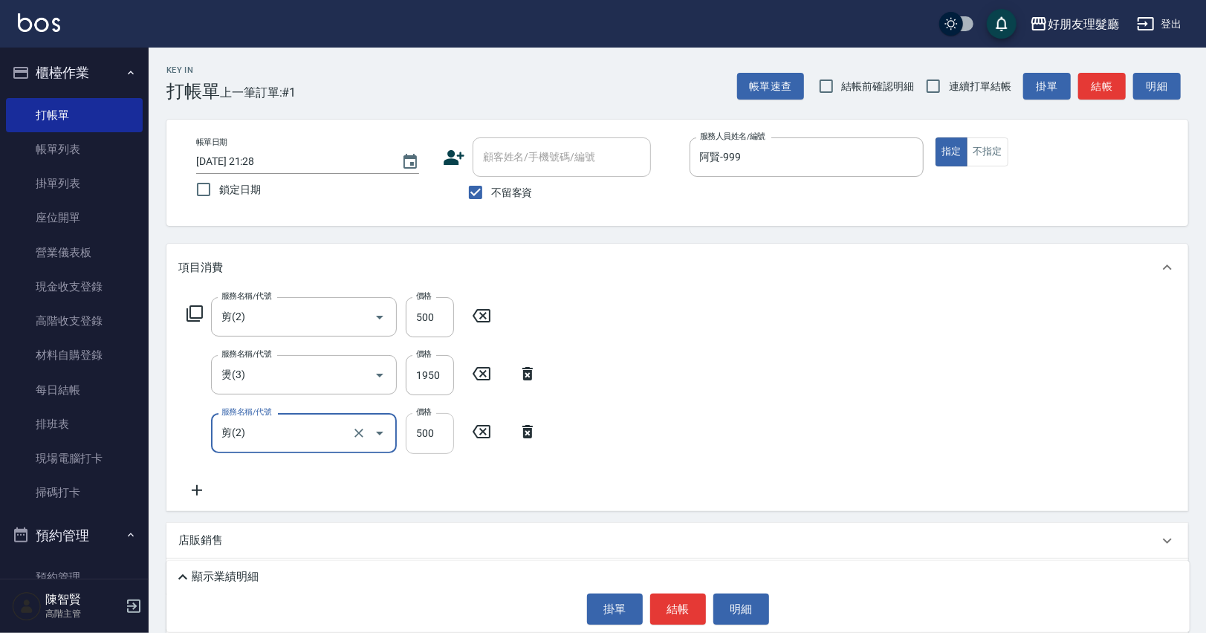
click at [425, 431] on input "500" at bounding box center [430, 433] width 48 height 40
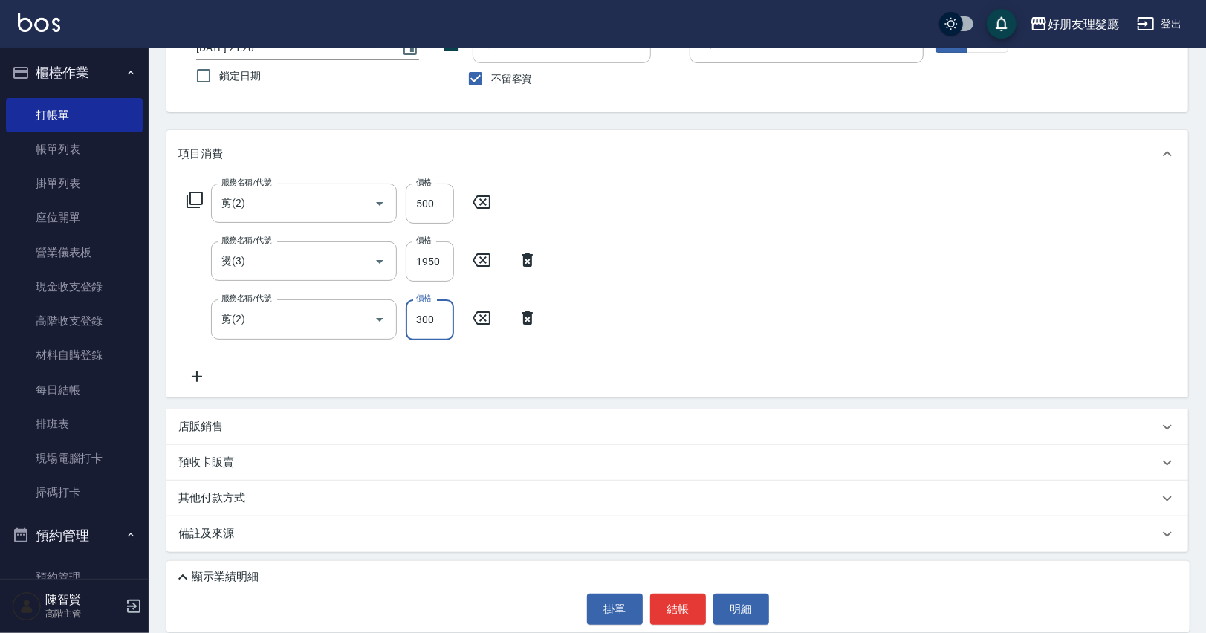
type input "300"
click at [220, 428] on p "店販銷售" at bounding box center [200, 427] width 45 height 16
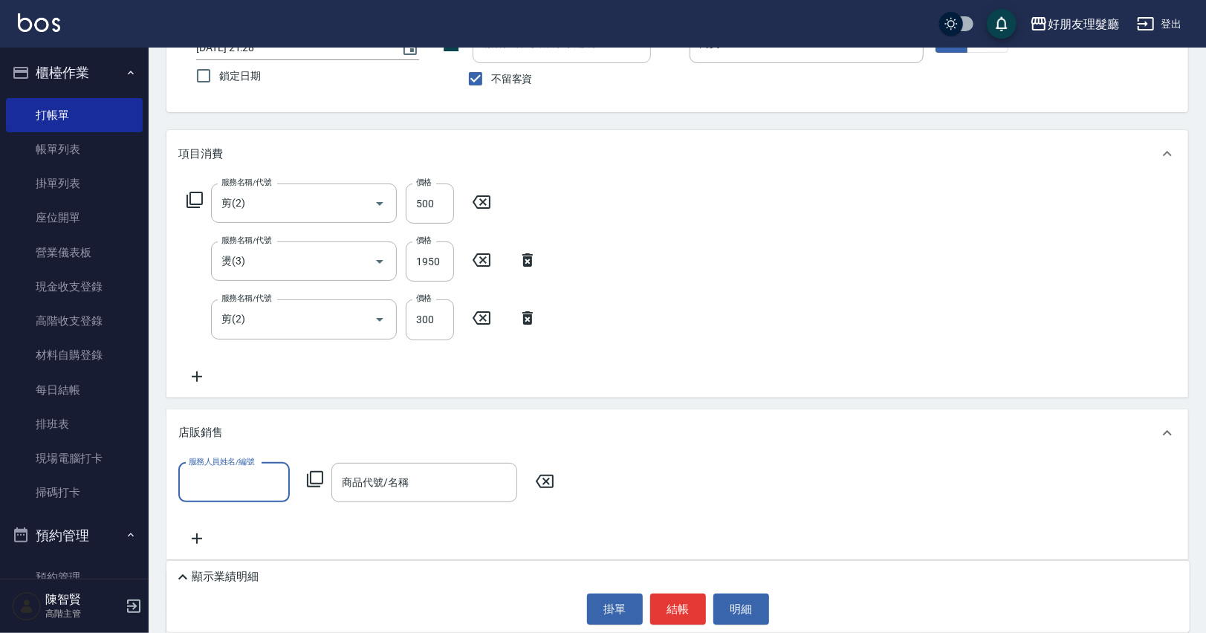
scroll to position [0, 0]
click at [350, 487] on input "商品代號/名稱" at bounding box center [424, 482] width 172 height 26
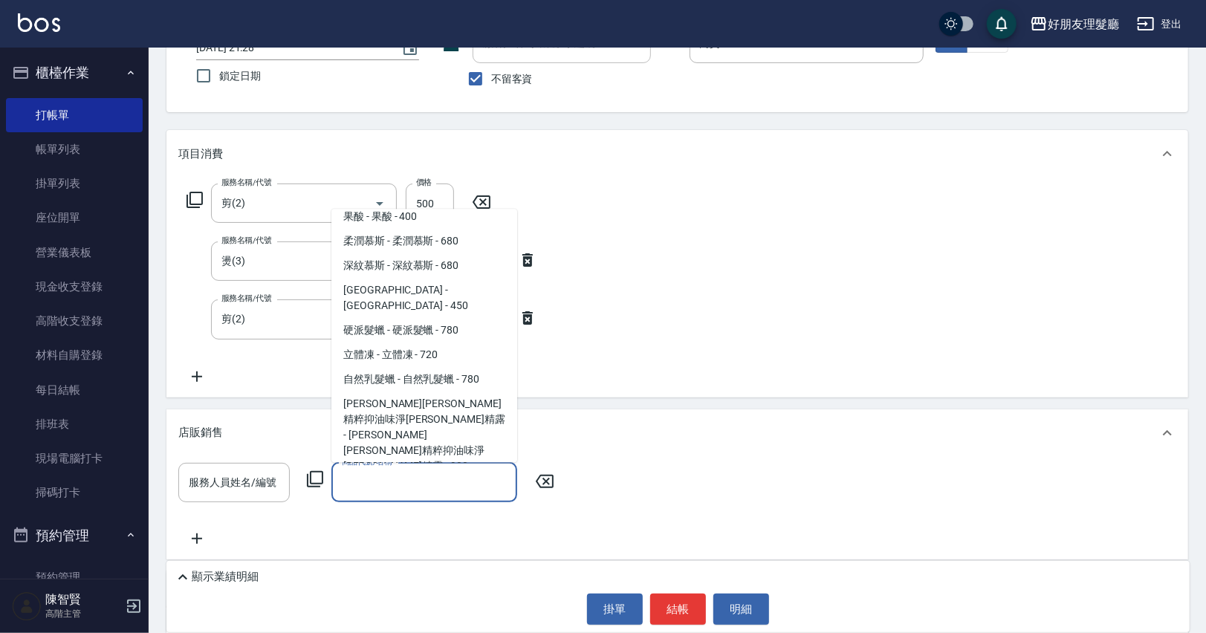
scroll to position [565, 0]
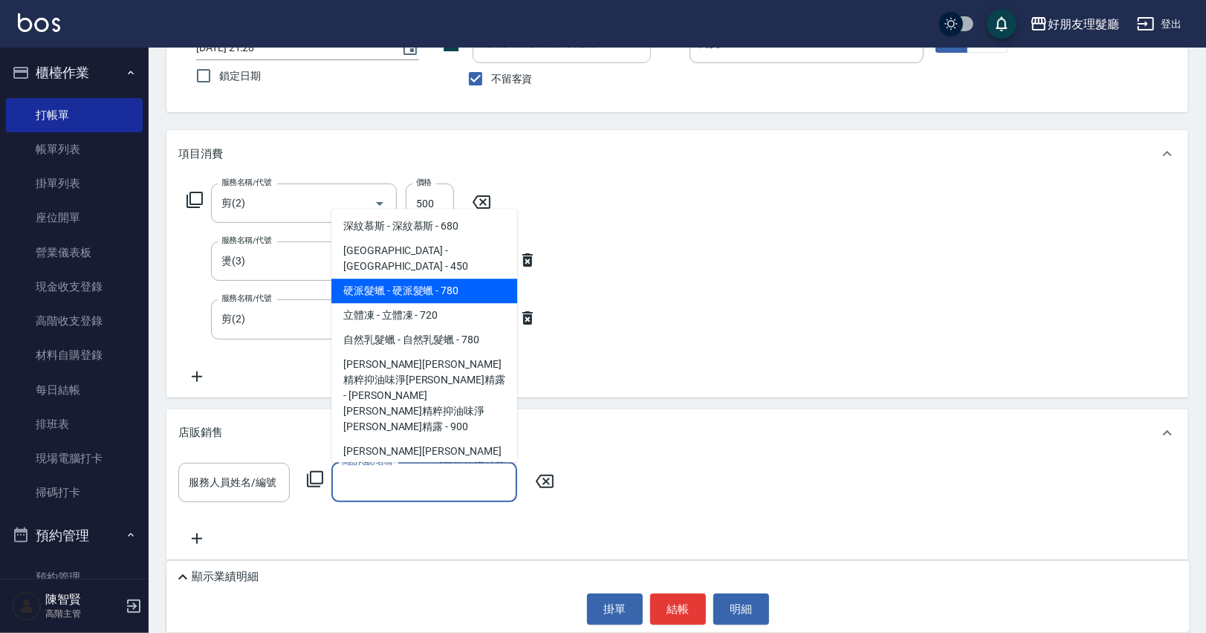
click at [442, 279] on span "硬派髮蠟 - 硬派髮蠟 - 780" at bounding box center [424, 291] width 186 height 25
type input "硬派髮蠟"
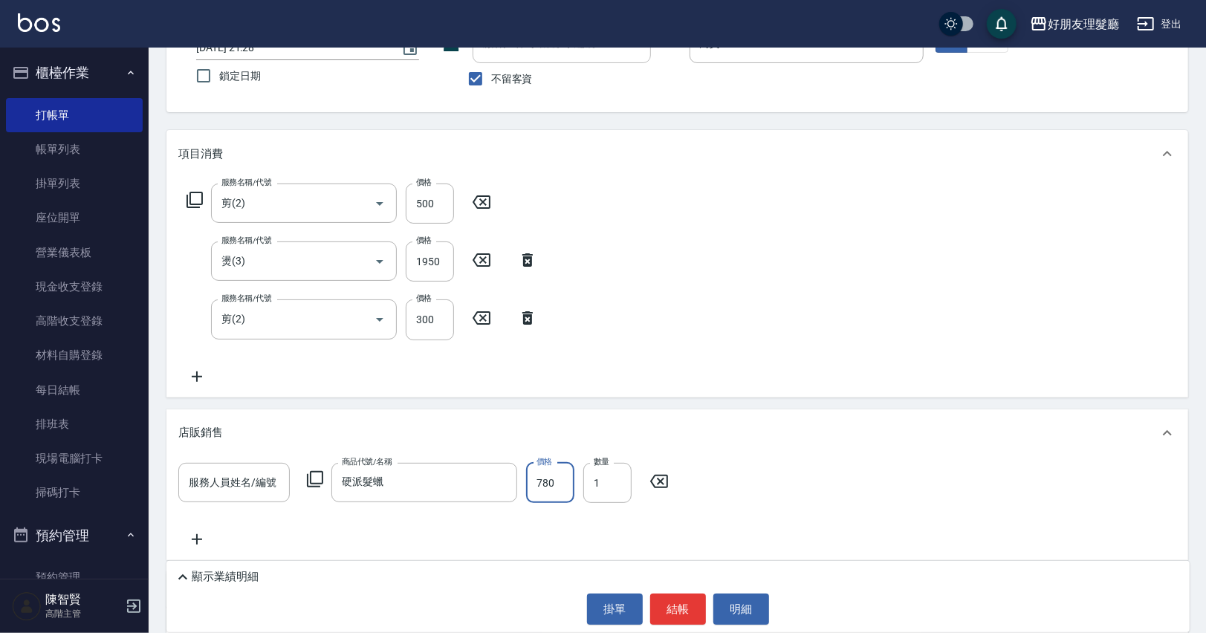
click at [545, 488] on input "780" at bounding box center [550, 483] width 48 height 40
type input "700"
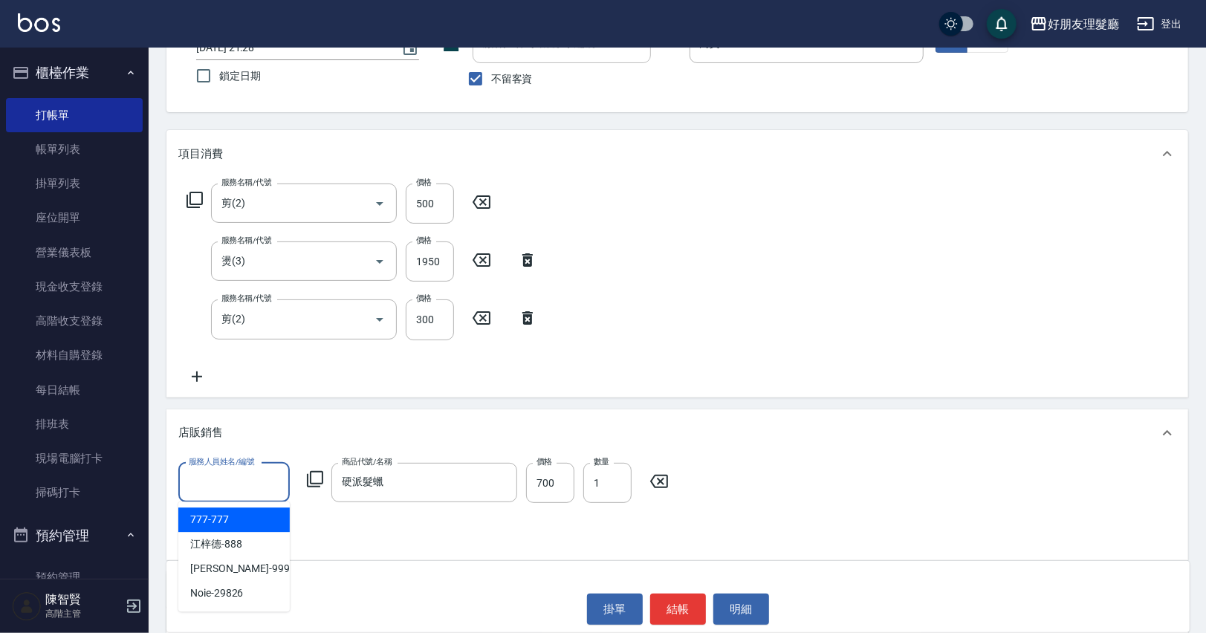
click at [257, 484] on input "服務人員姓名/編號" at bounding box center [234, 482] width 98 height 26
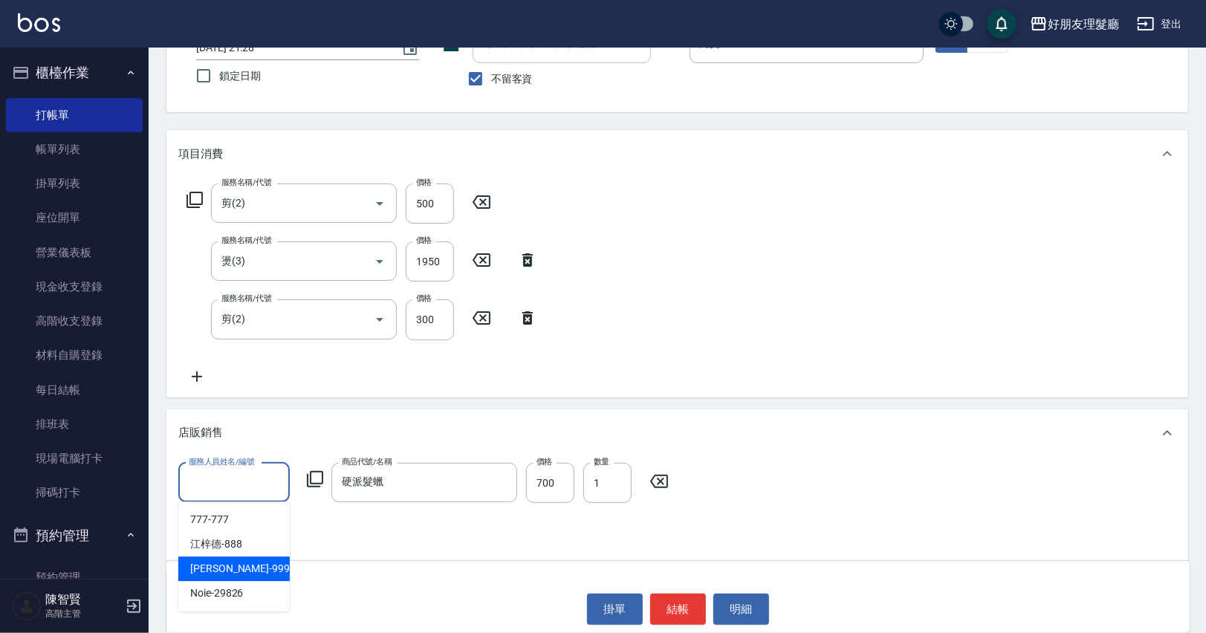
click at [244, 565] on div "[PERSON_NAME] -999" at bounding box center [233, 568] width 111 height 25
type input "阿賢-999"
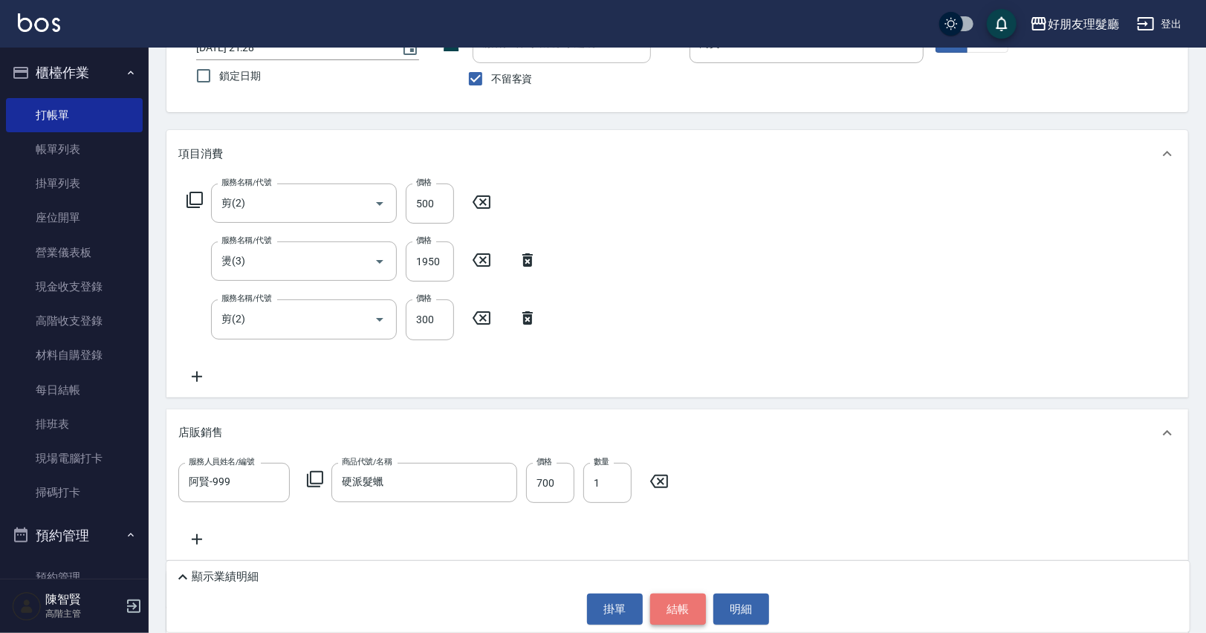
click at [682, 606] on button "結帳" at bounding box center [678, 609] width 56 height 31
